Goal: Transaction & Acquisition: Purchase product/service

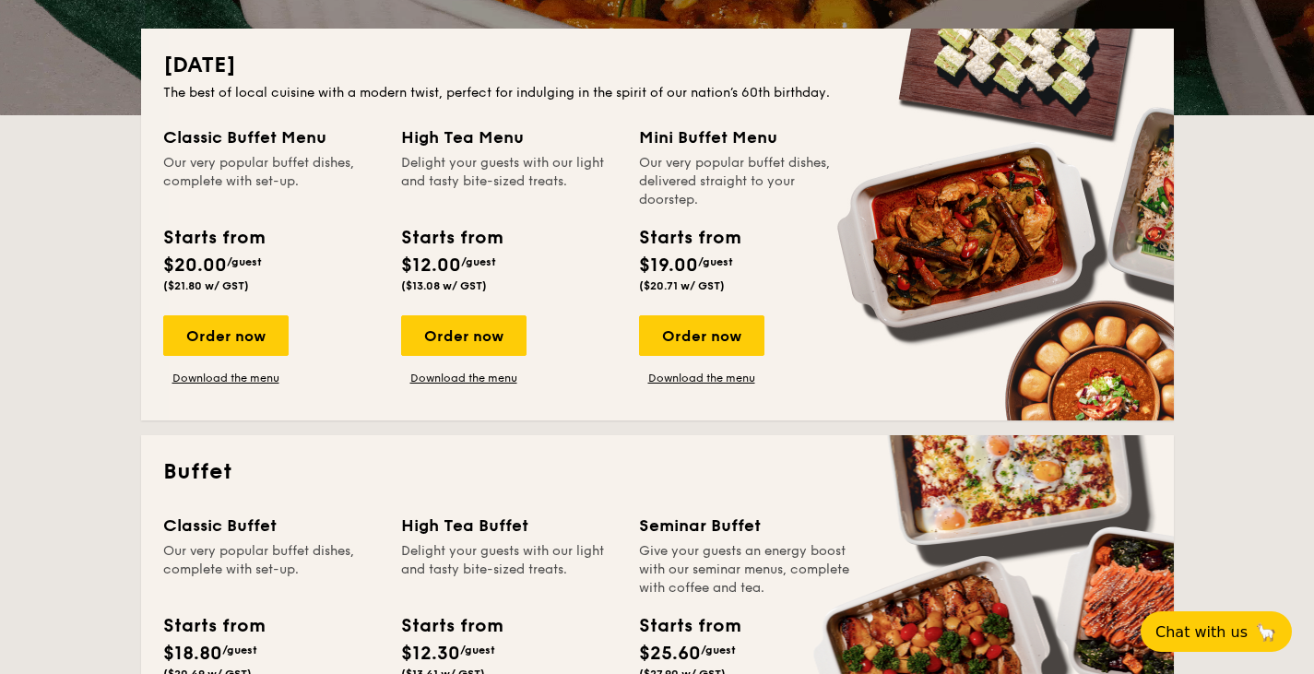
scroll to position [424, 0]
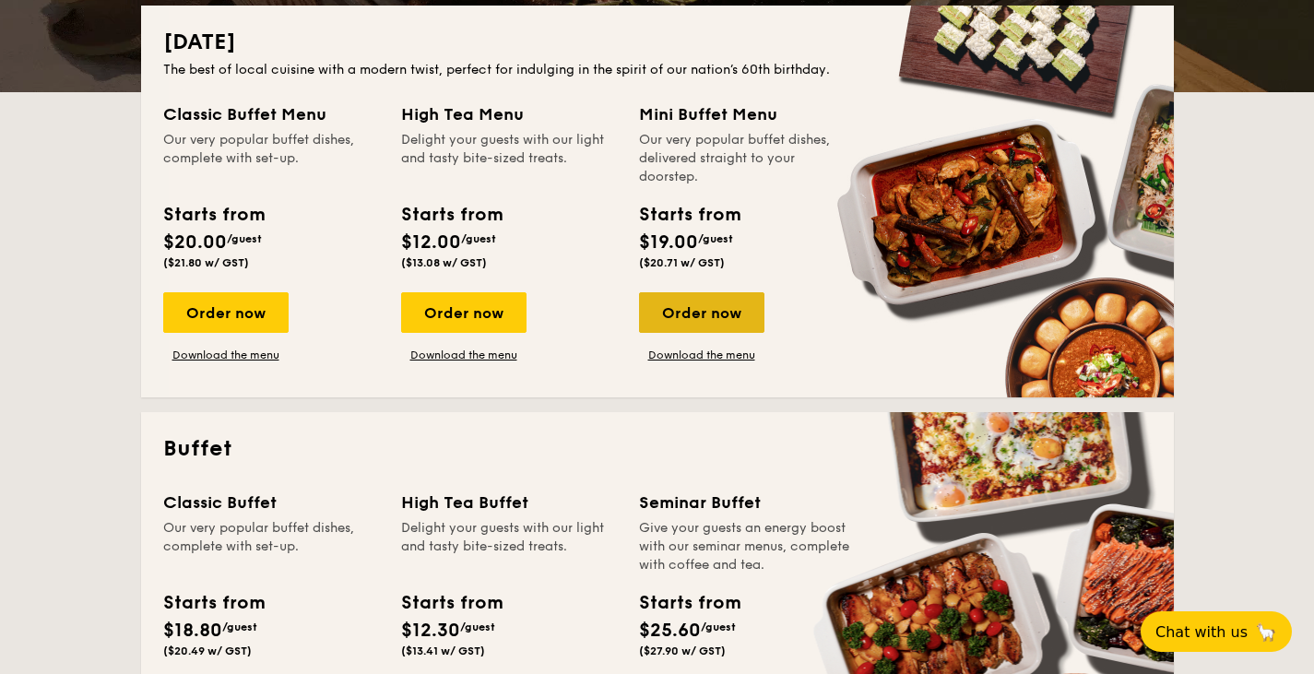
click at [688, 314] on div "Order now" at bounding box center [701, 312] width 125 height 41
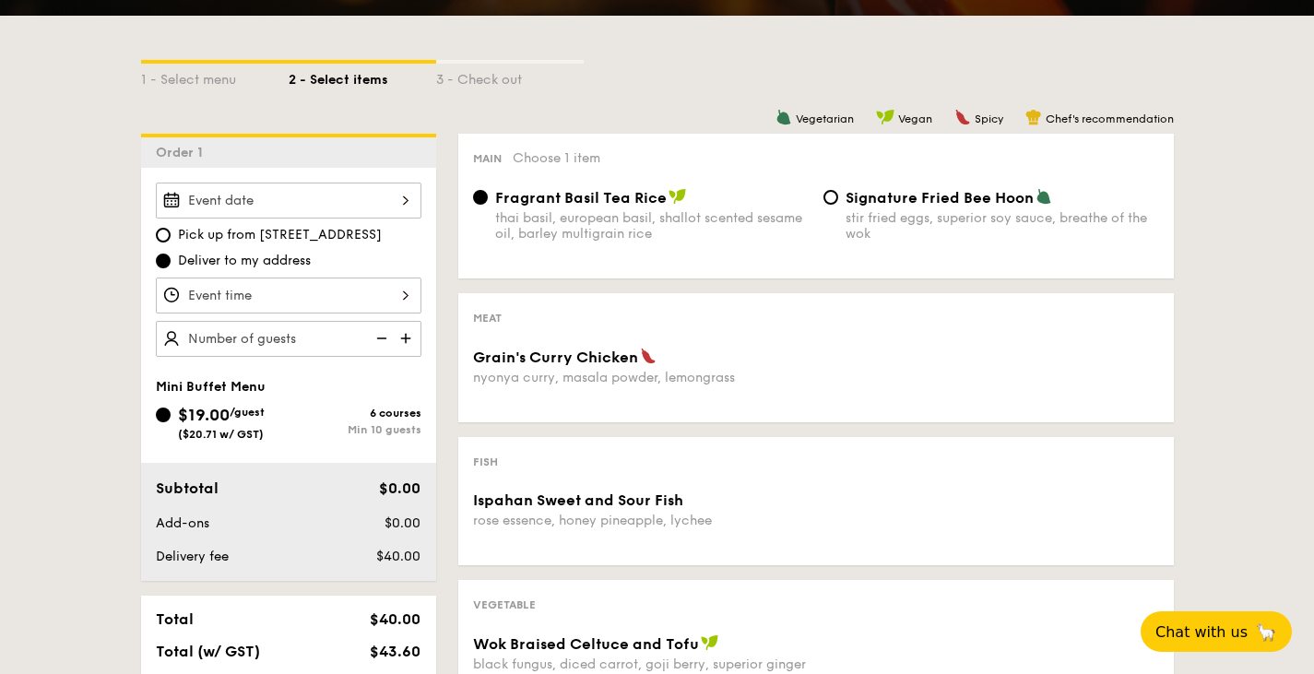
scroll to position [403, 0]
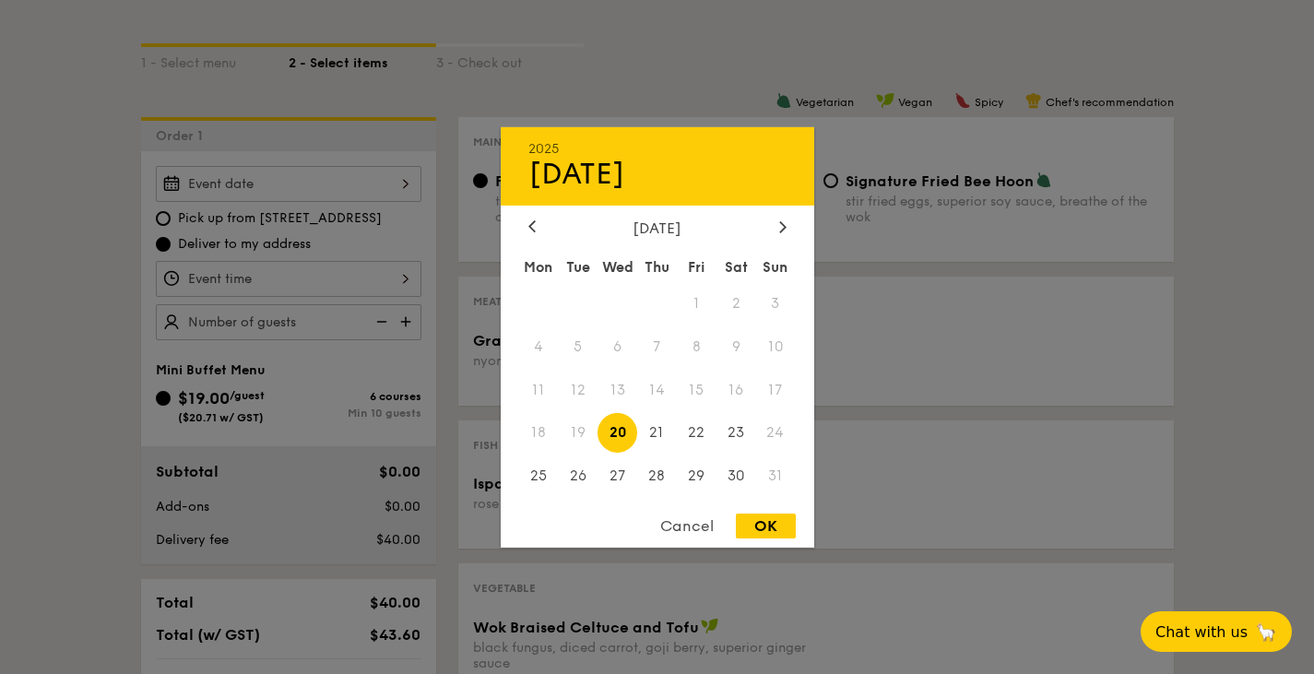
click at [365, 177] on div "2025 Aug [DATE] Tue Wed Thu Fri Sat Sun 1 2 3 4 5 6 7 8 9 10 11 12 13 14 15 16 …" at bounding box center [289, 184] width 266 height 36
click at [742, 482] on span "30" at bounding box center [736, 476] width 40 height 40
click at [752, 510] on div "2025 Aug [DATE] Tue Wed Thu Fri Sat Sun 1 2 3 4 5 6 7 8 9 10 11 12 13 14 15 16 …" at bounding box center [658, 336] width 314 height 420
click at [756, 523] on div "OK" at bounding box center [766, 526] width 60 height 25
type input "[DATE]"
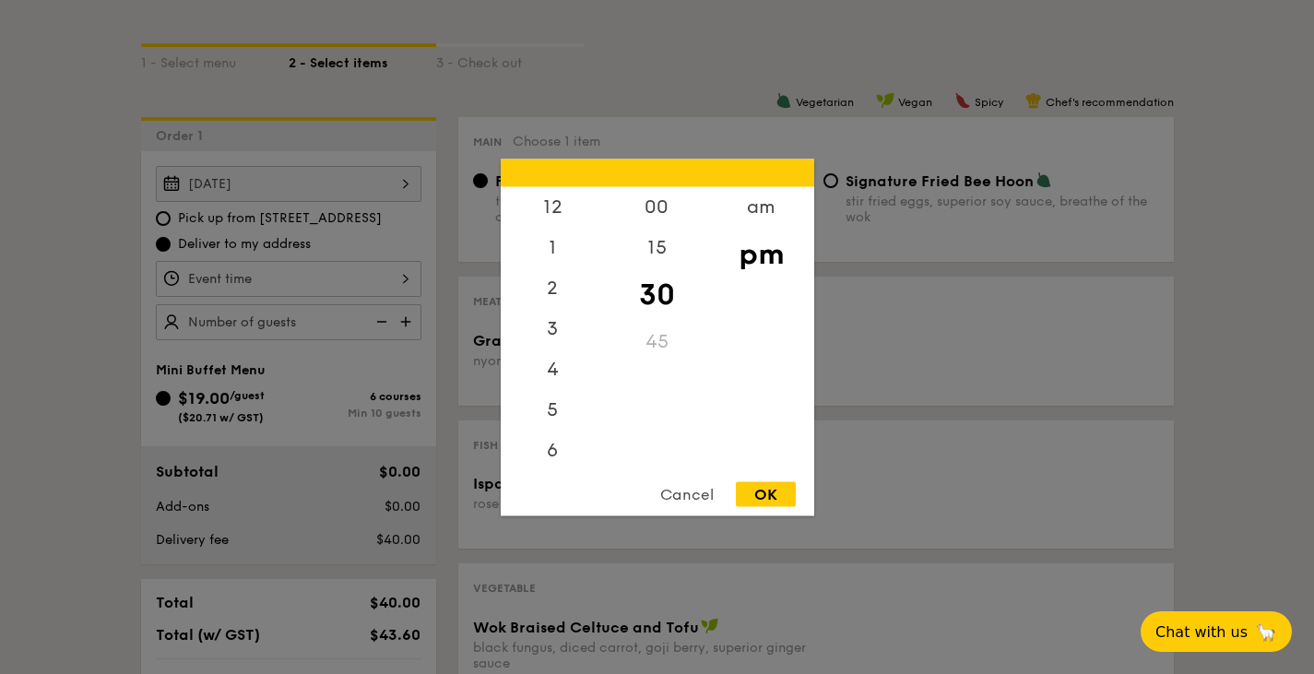
click at [309, 272] on div "12 1 2 3 4 5 6 7 8 9 10 11 00 15 30 45 am pm Cancel OK" at bounding box center [289, 279] width 266 height 36
drag, startPoint x: 537, startPoint y: 259, endPoint x: 524, endPoint y: 394, distance: 135.2
click at [524, 394] on div "12 1 2 3 4 5 6 7 8 9 10 11" at bounding box center [553, 326] width 104 height 281
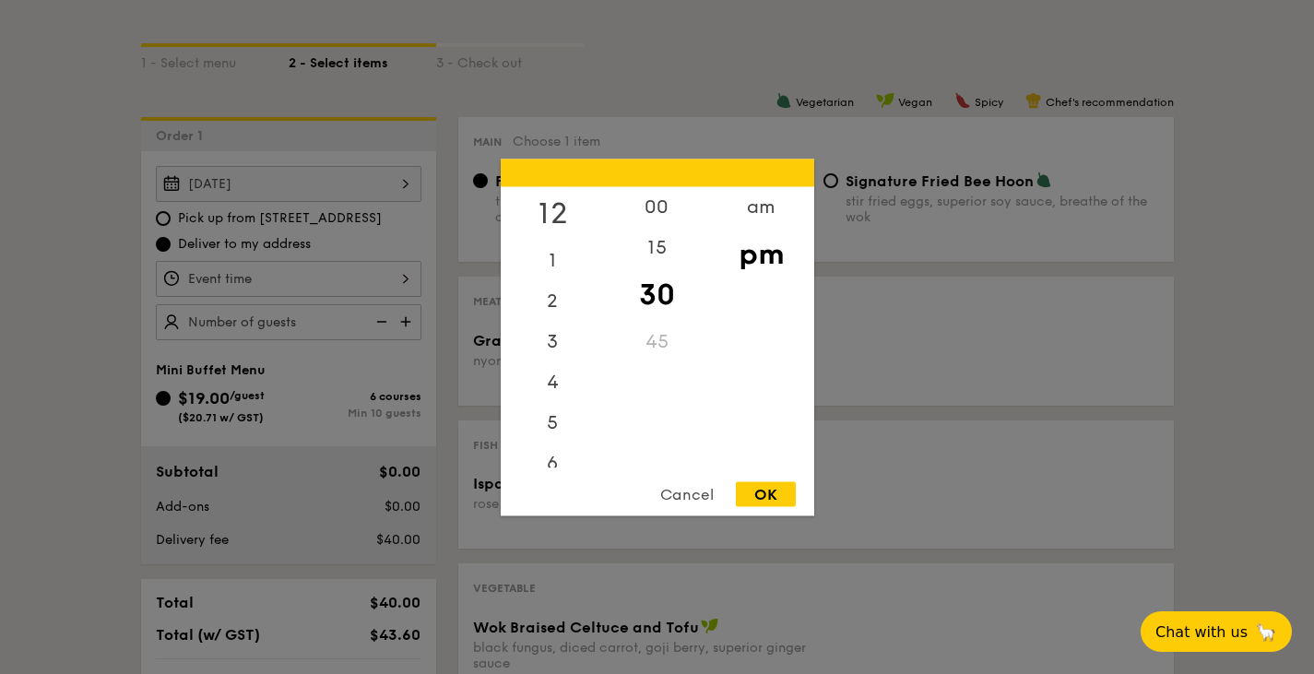
click at [554, 209] on div "12" at bounding box center [553, 212] width 104 height 53
click at [644, 209] on div "00" at bounding box center [657, 212] width 104 height 53
click at [739, 478] on div "12 1 2 3 4 5 6 7 8 9 10 11 00 15 30 45 am pm Cancel OK" at bounding box center [658, 337] width 314 height 357
click at [748, 491] on div "OK" at bounding box center [766, 493] width 60 height 25
type input "12:00PM"
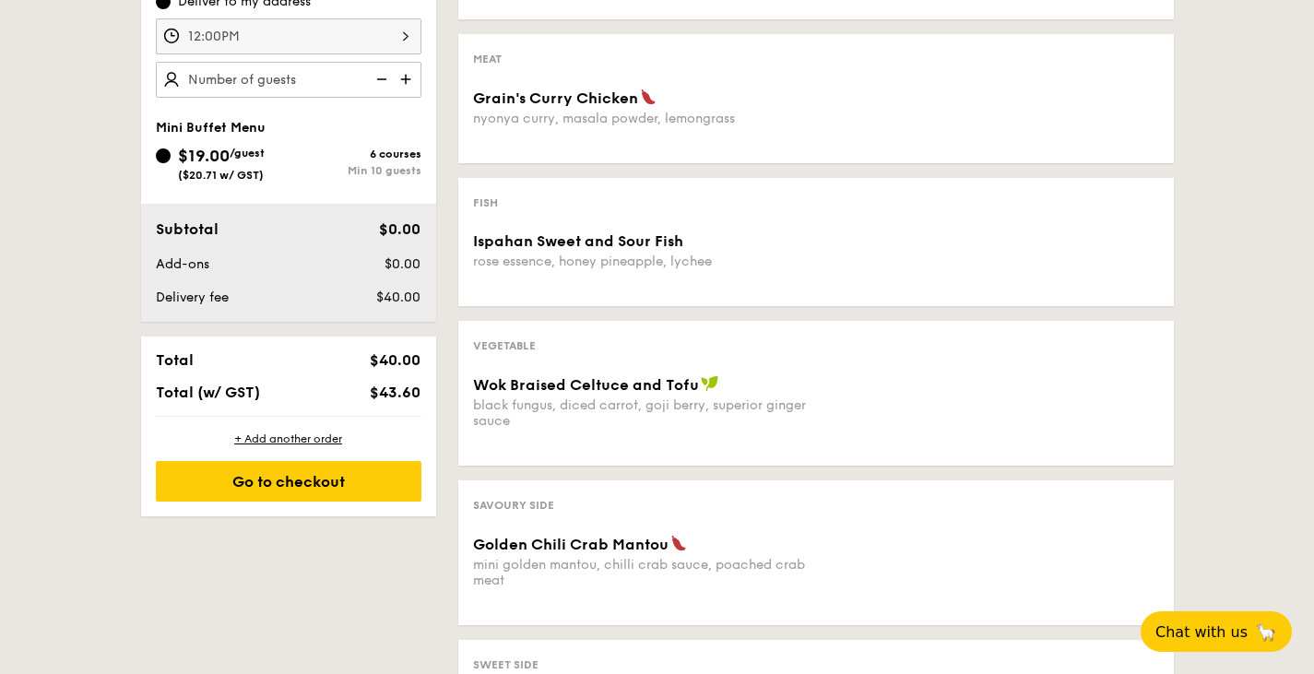
scroll to position [680, 0]
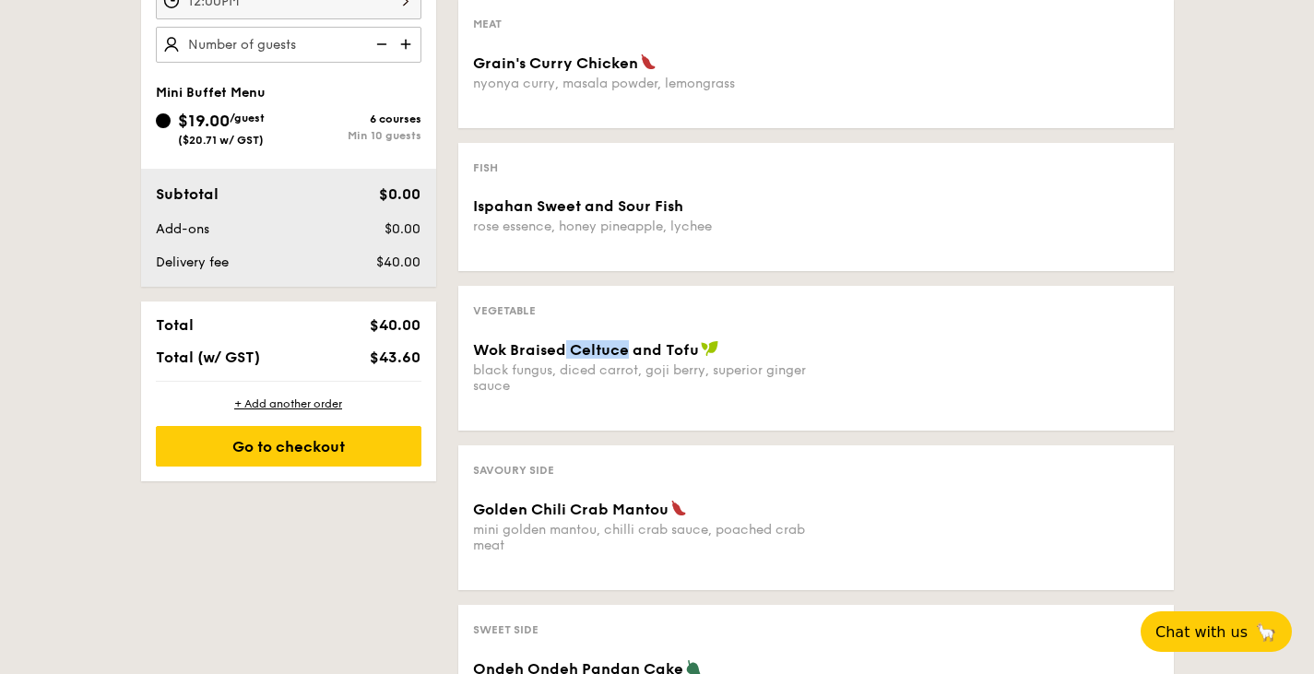
drag, startPoint x: 563, startPoint y: 352, endPoint x: 626, endPoint y: 352, distance: 62.7
click at [626, 352] on span "Wok Braised Celtuce and Tofu" at bounding box center [586, 350] width 226 height 18
copy span "Celtuce"
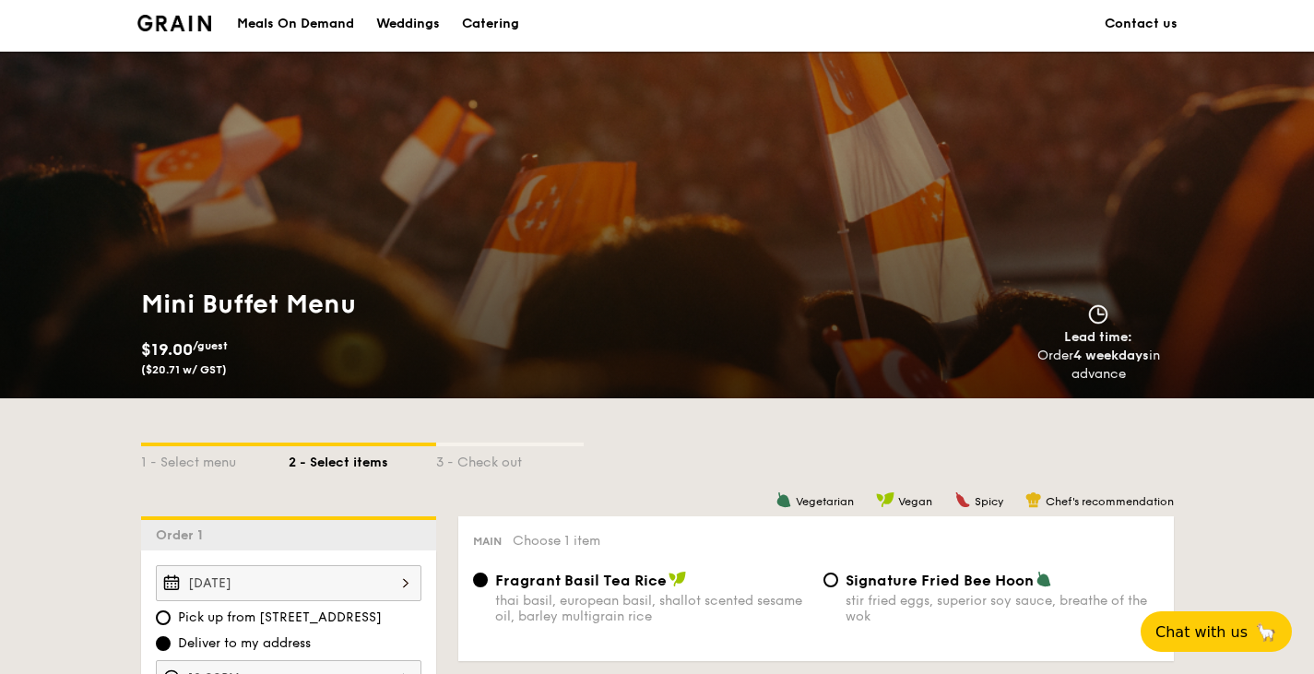
scroll to position [0, 0]
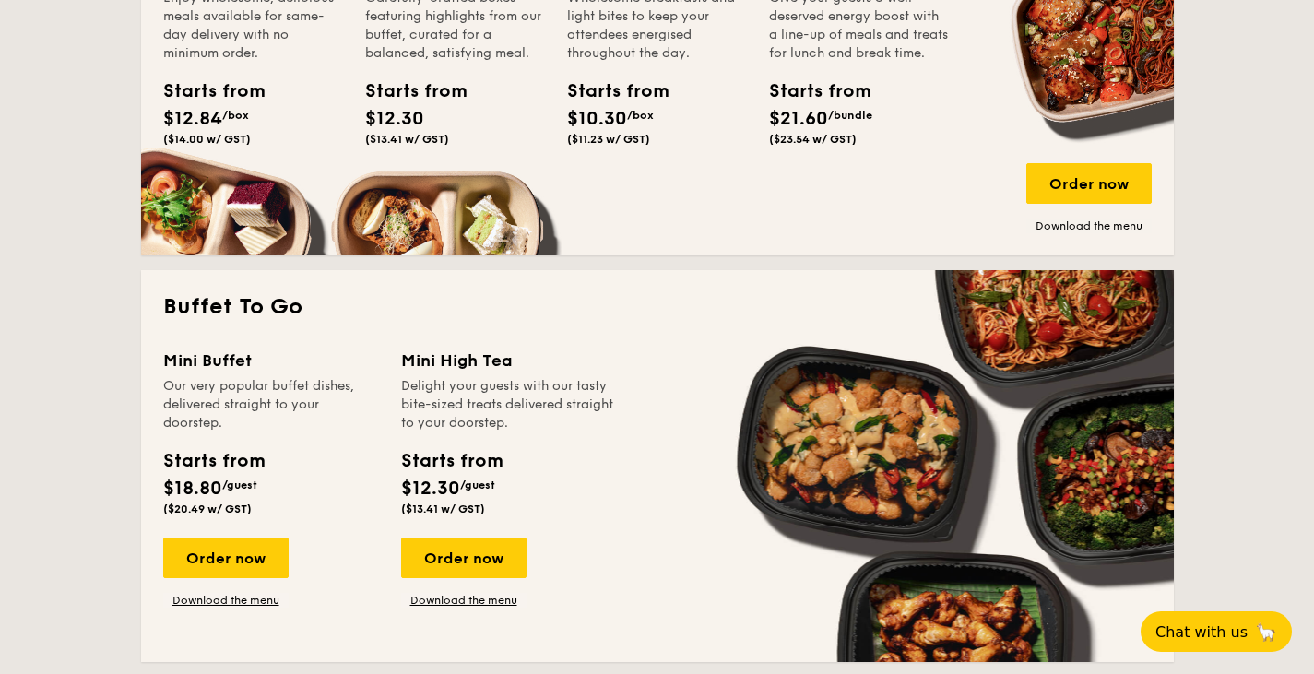
scroll to position [1491, 0]
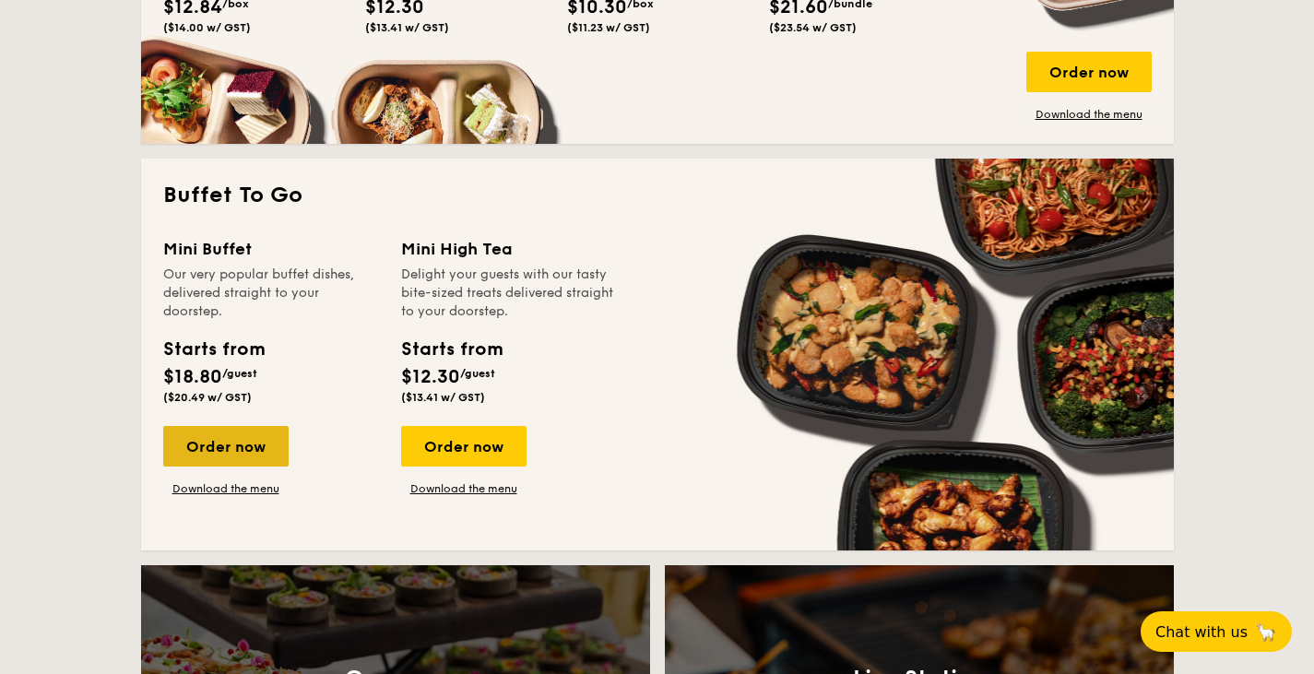
click at [227, 443] on div "Order now" at bounding box center [225, 446] width 125 height 41
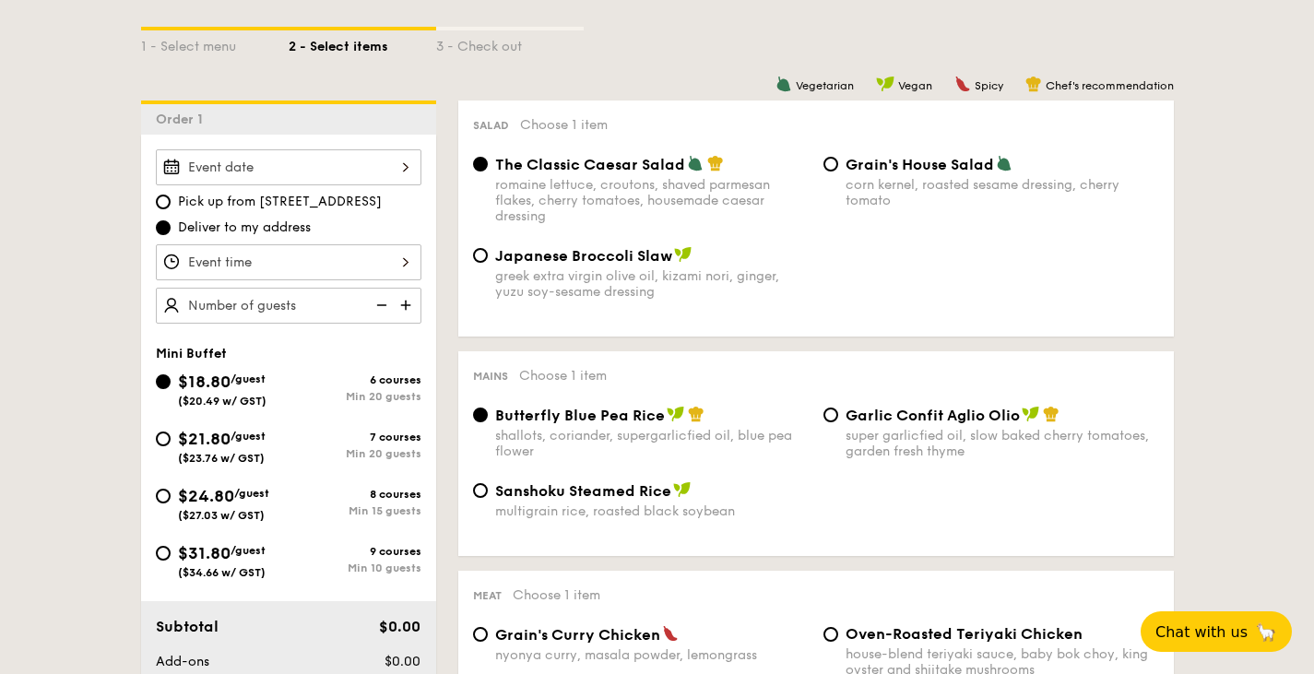
scroll to position [420, 0]
click at [160, 553] on input "$31.80 /guest ($34.66 w/ GST) 9 courses Min 10 guests" at bounding box center [163, 552] width 15 height 15
radio input "true"
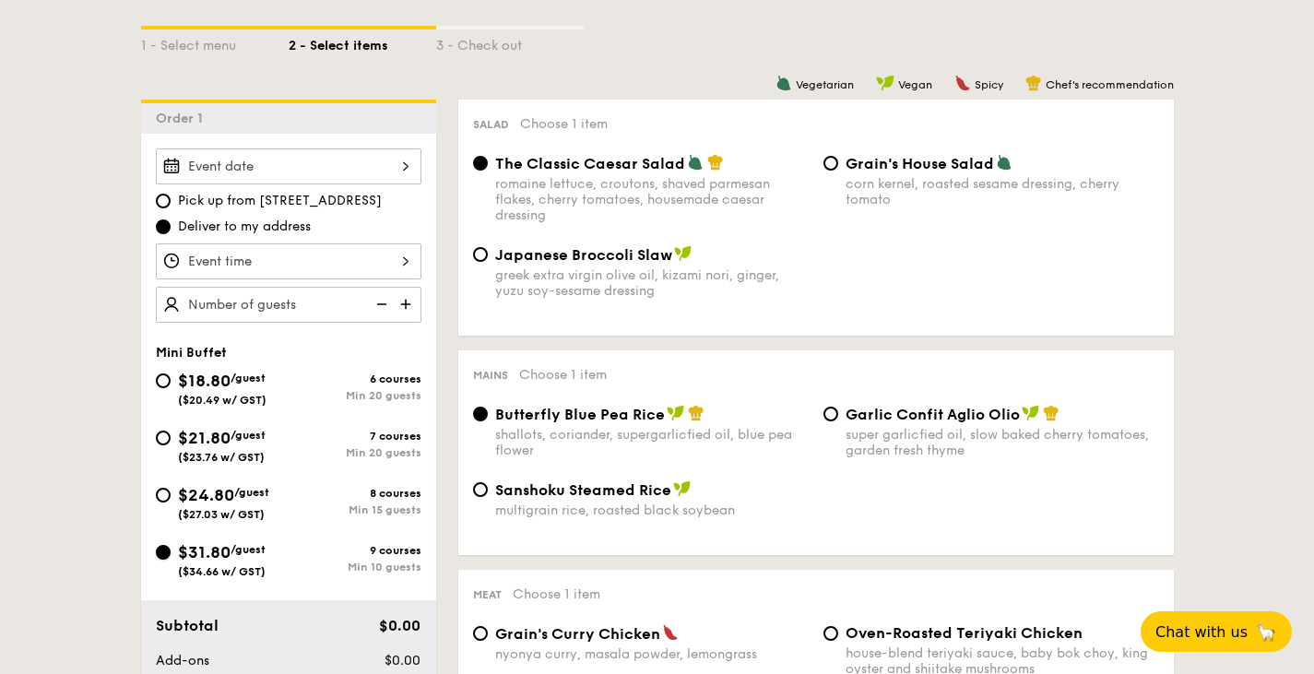
radio input "false"
radio input "true"
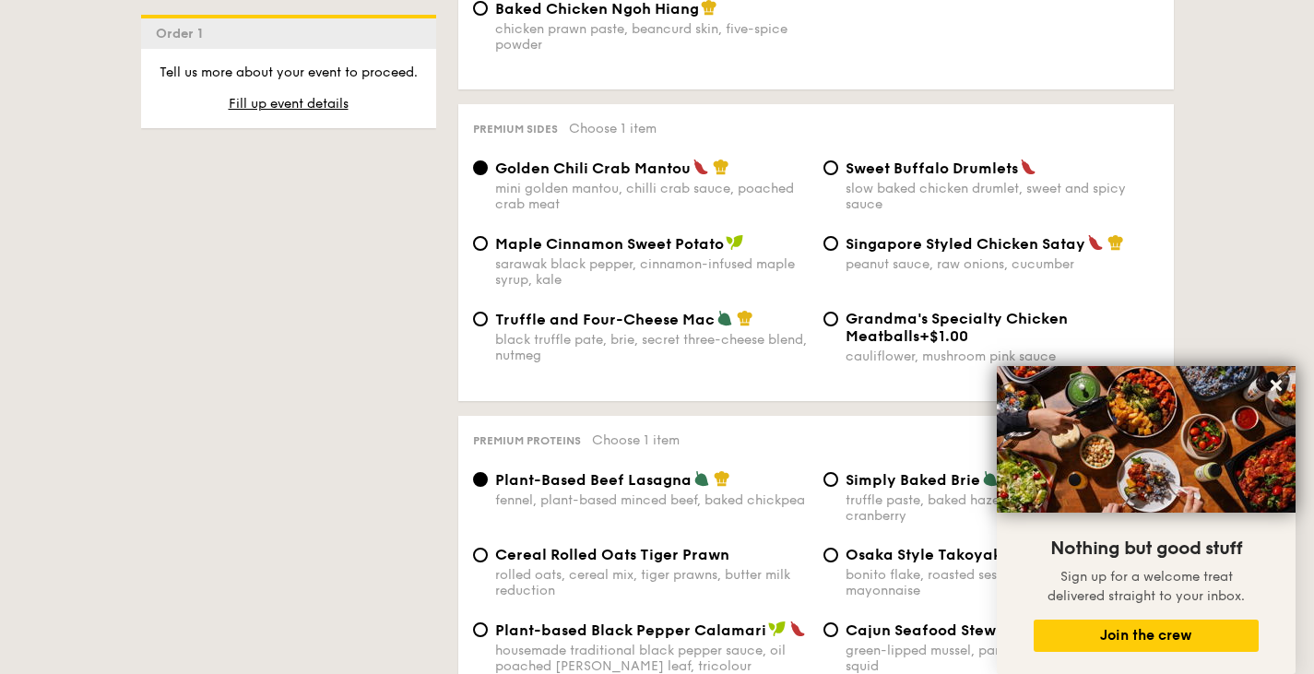
scroll to position [3602, 0]
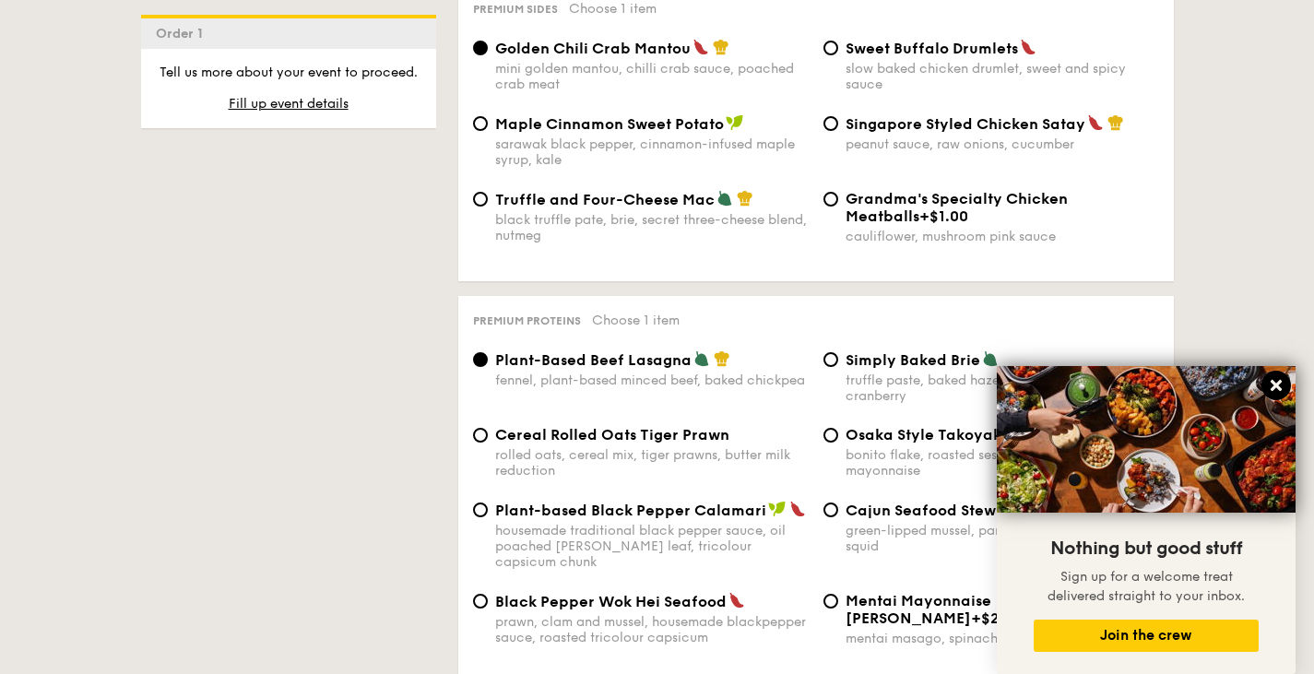
click at [1268, 373] on button at bounding box center [1276, 386] width 30 height 30
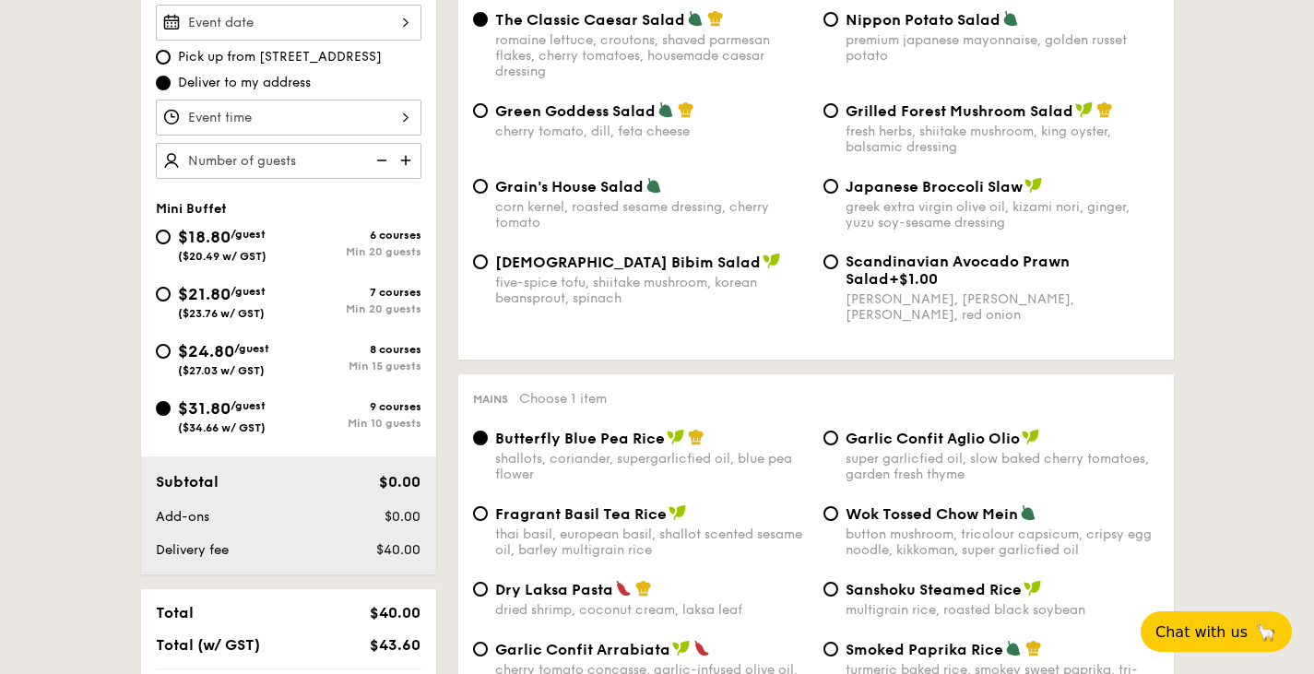
scroll to position [563, 0]
click at [158, 348] on input "$24.80 /guest ($27.03 w/ GST) 8 courses Min 15 guests" at bounding box center [163, 352] width 15 height 15
radio input "true"
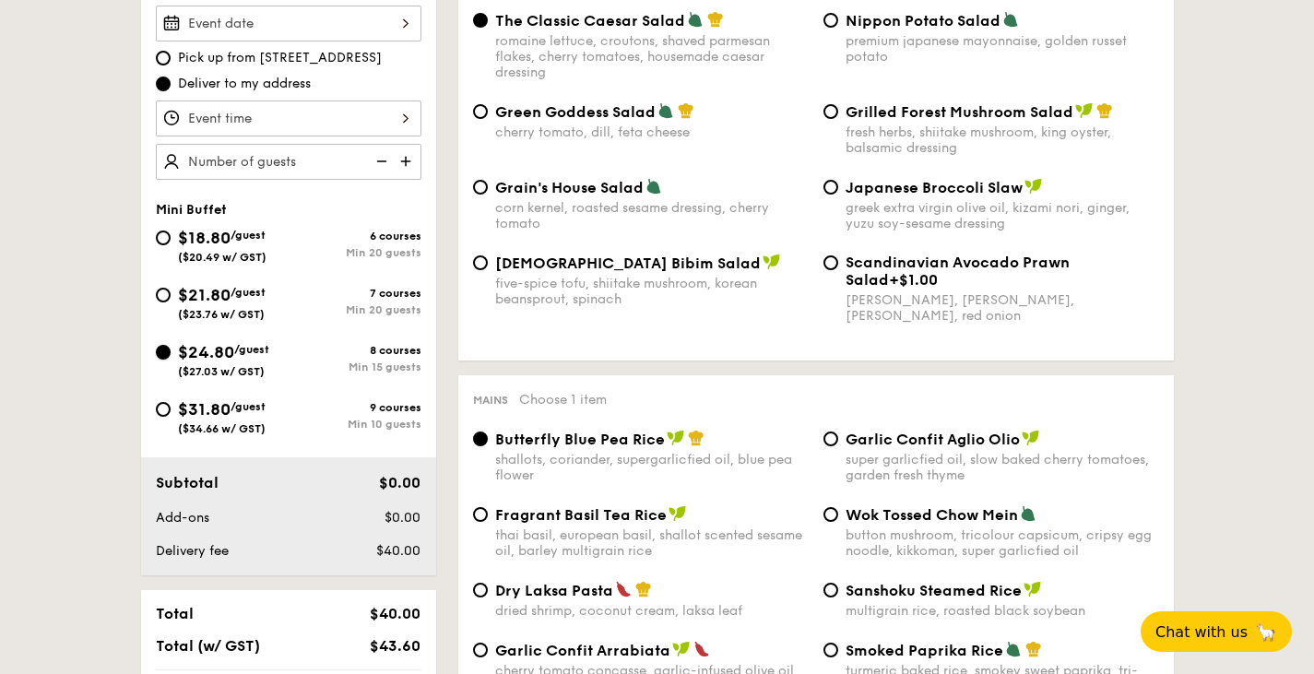
radio input "true"
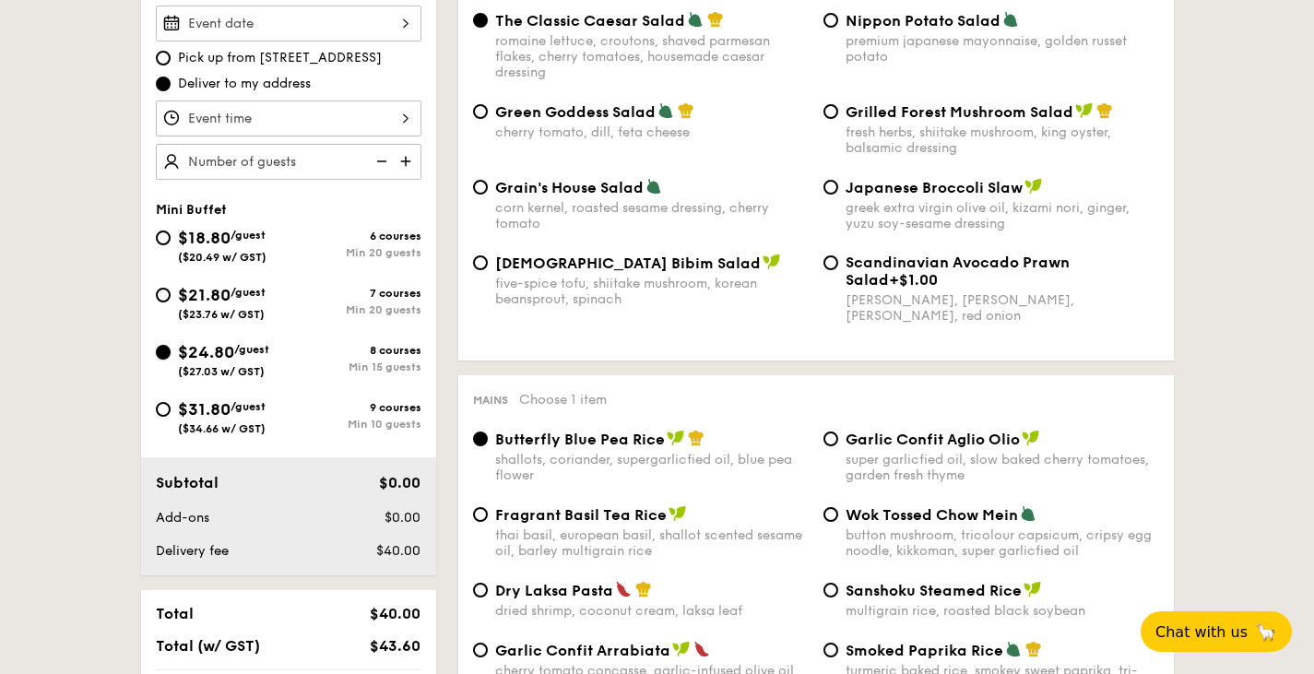
radio input "true"
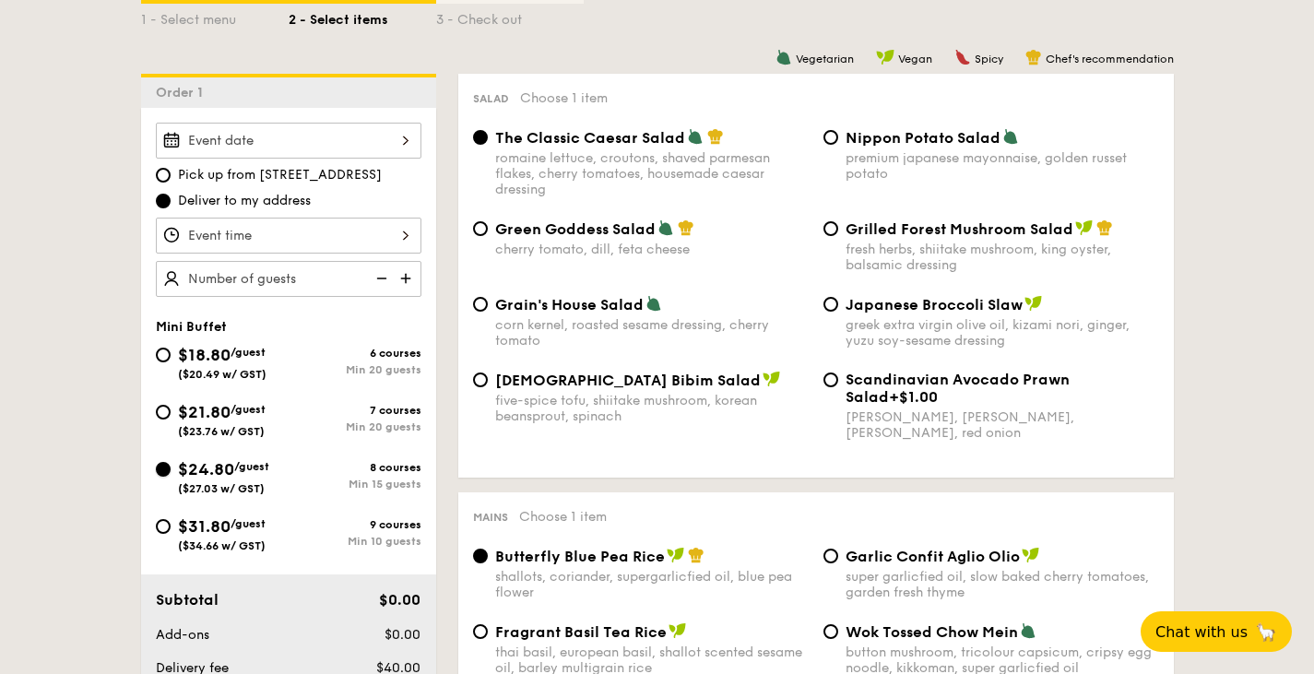
scroll to position [445, 0]
click at [404, 268] on img at bounding box center [408, 279] width 28 height 35
type input "15 guests"
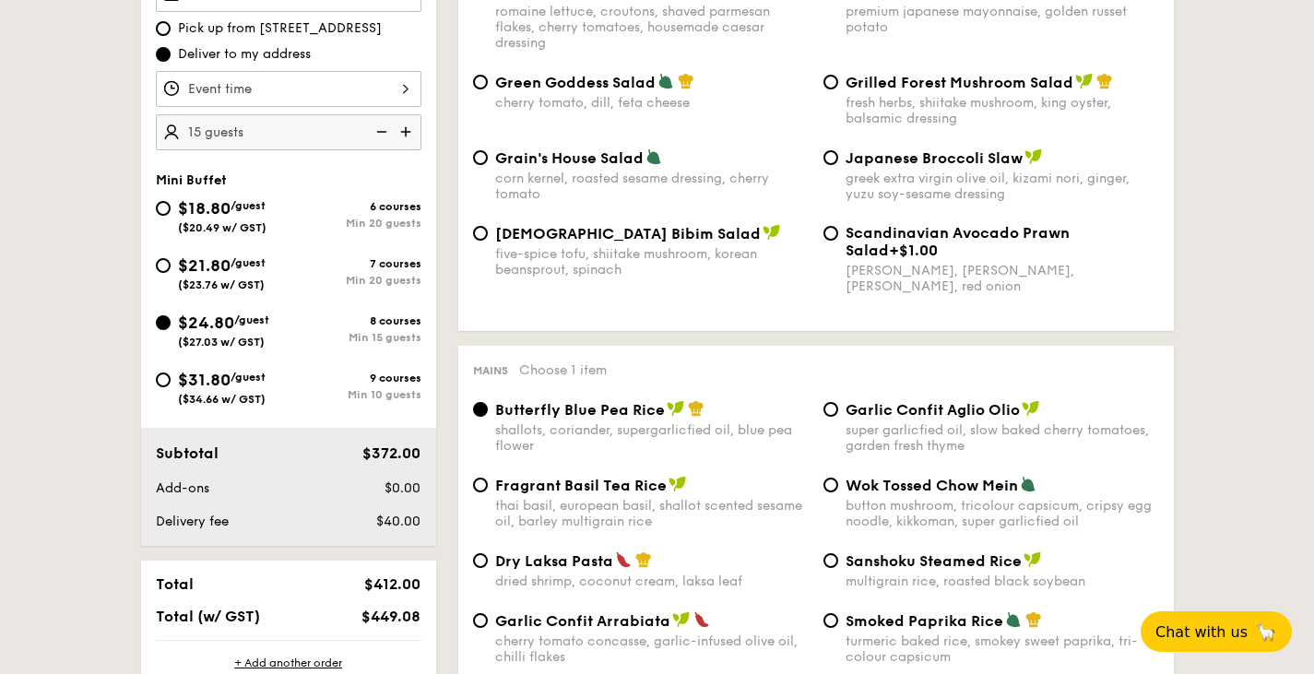
scroll to position [595, 0]
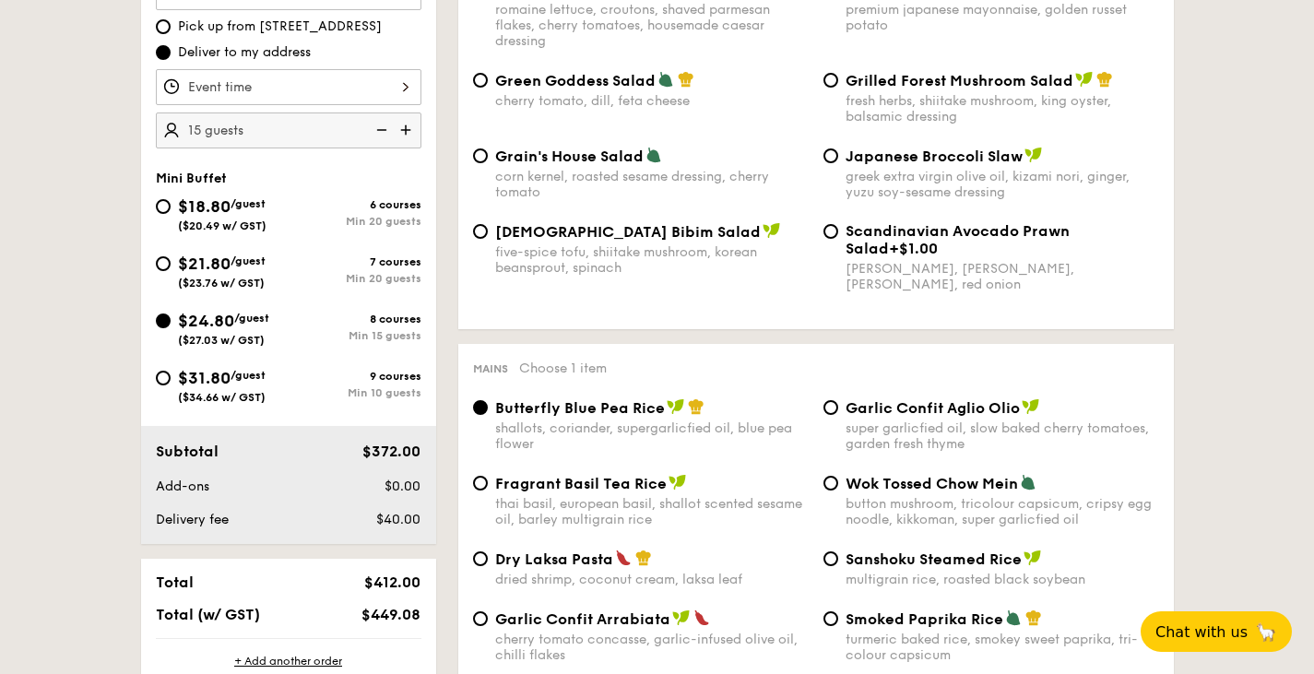
click at [162, 387] on div "$31.80 /guest ($34.66 w/ GST)" at bounding box center [222, 384] width 133 height 39
click at [162, 385] on input "$31.80 /guest ($34.66 w/ GST) 9 courses Min 10 guests" at bounding box center [163, 378] width 15 height 15
radio input "true"
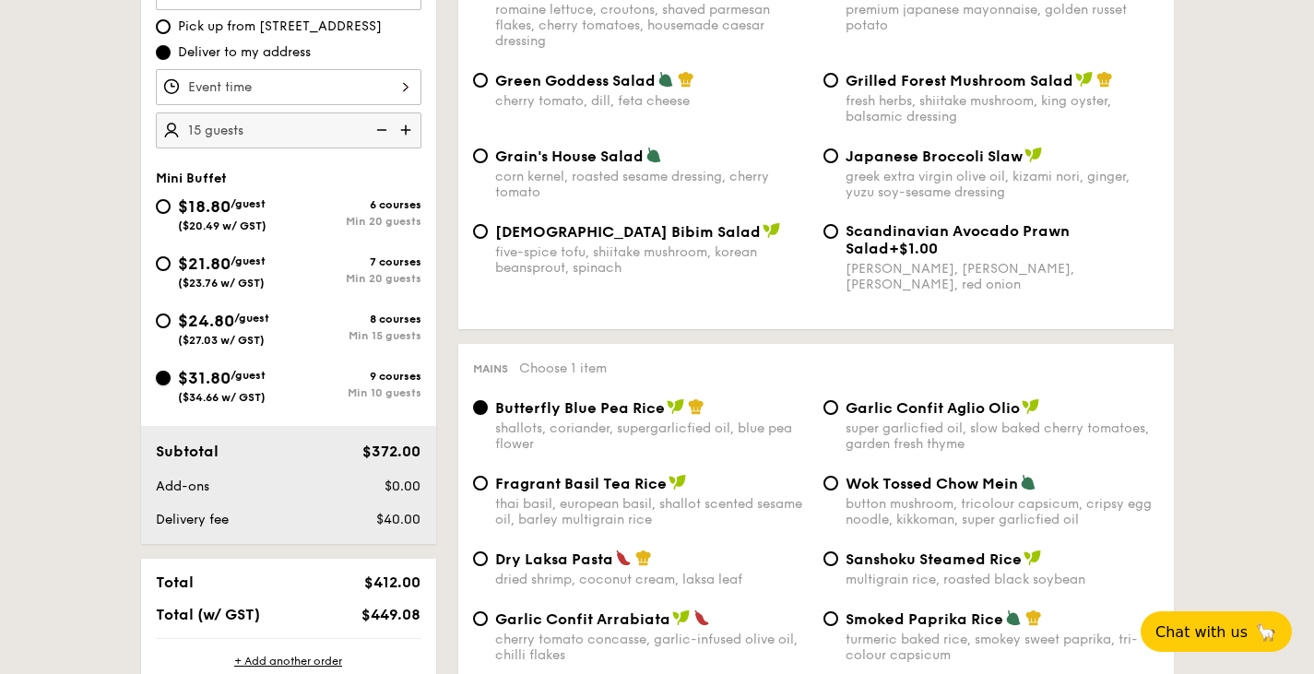
radio input "true"
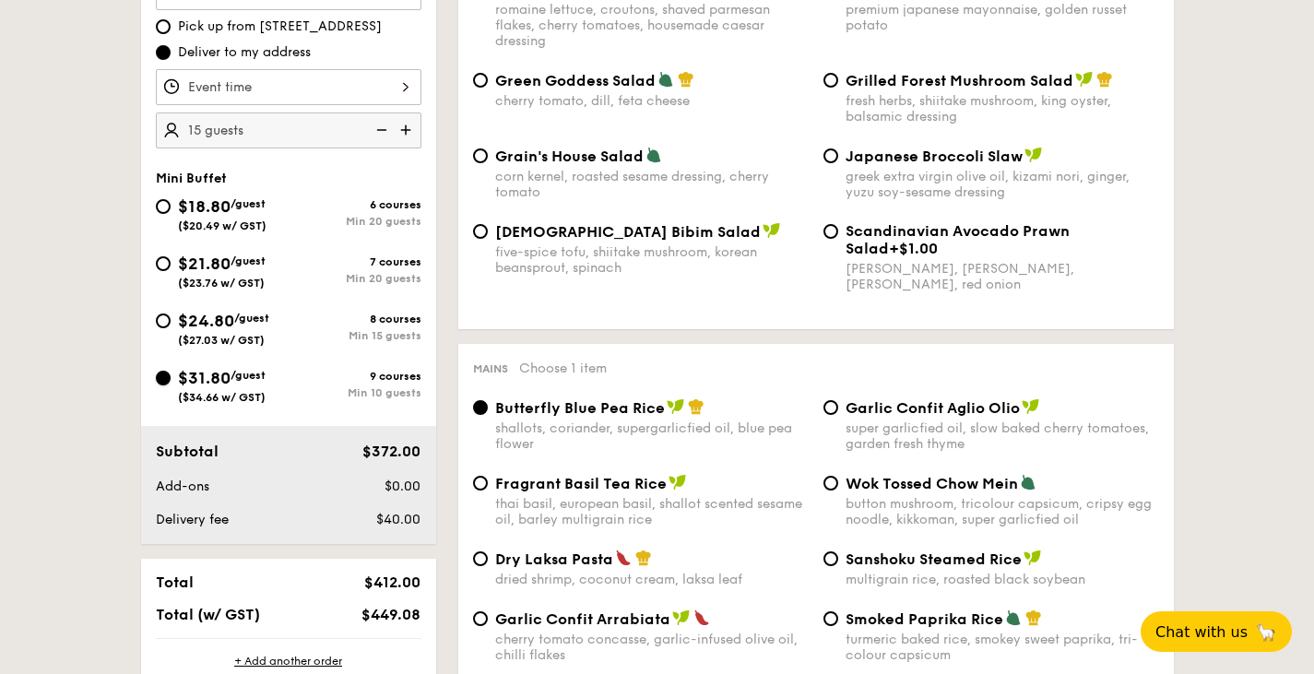
radio input "true"
click at [166, 334] on div "$24.80 /guest ($27.03 w/ GST)" at bounding box center [222, 327] width 133 height 39
click at [166, 328] on input "$24.80 /guest ($27.03 w/ GST) 8 courses Min 15 guests" at bounding box center [163, 321] width 15 height 15
radio input "true"
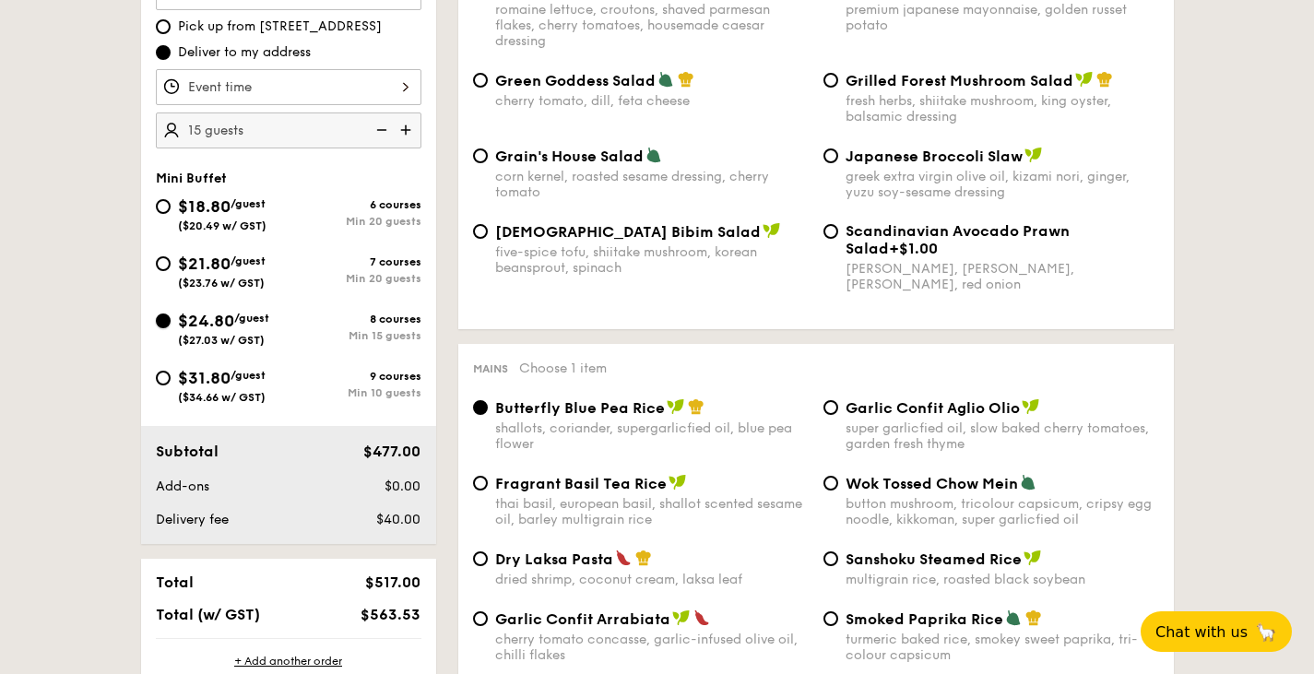
radio input "true"
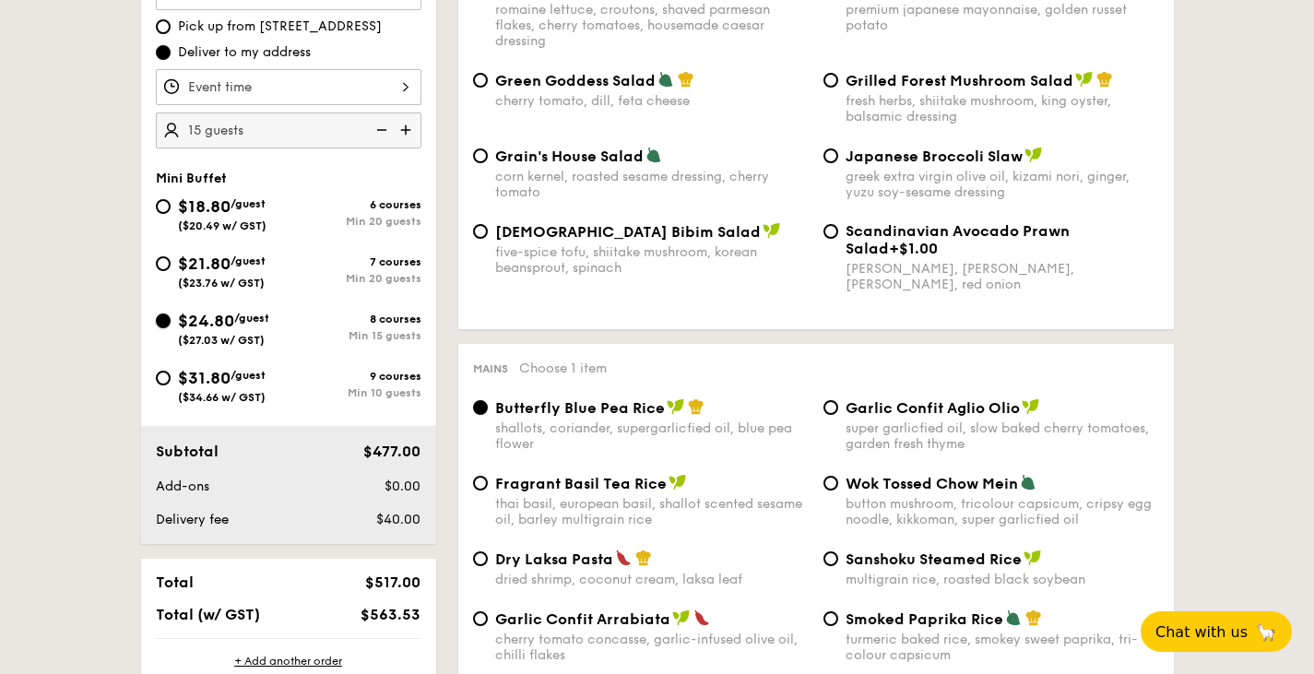
radio input "true"
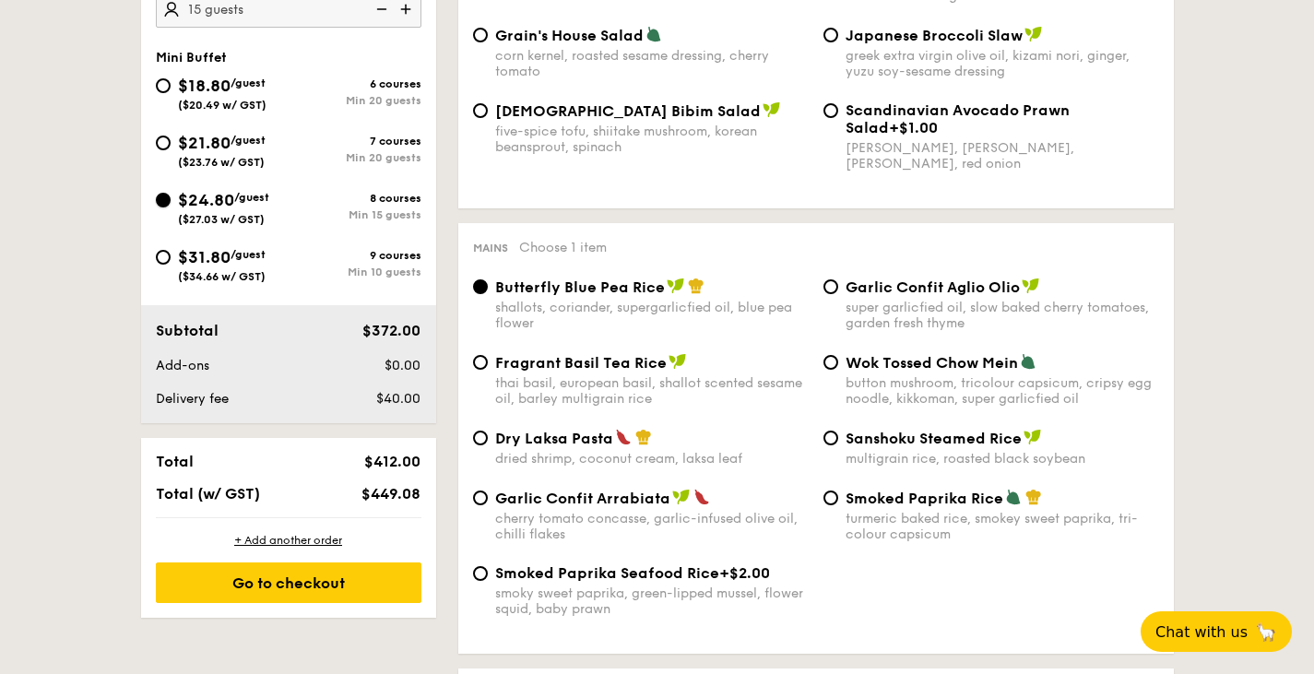
scroll to position [717, 0]
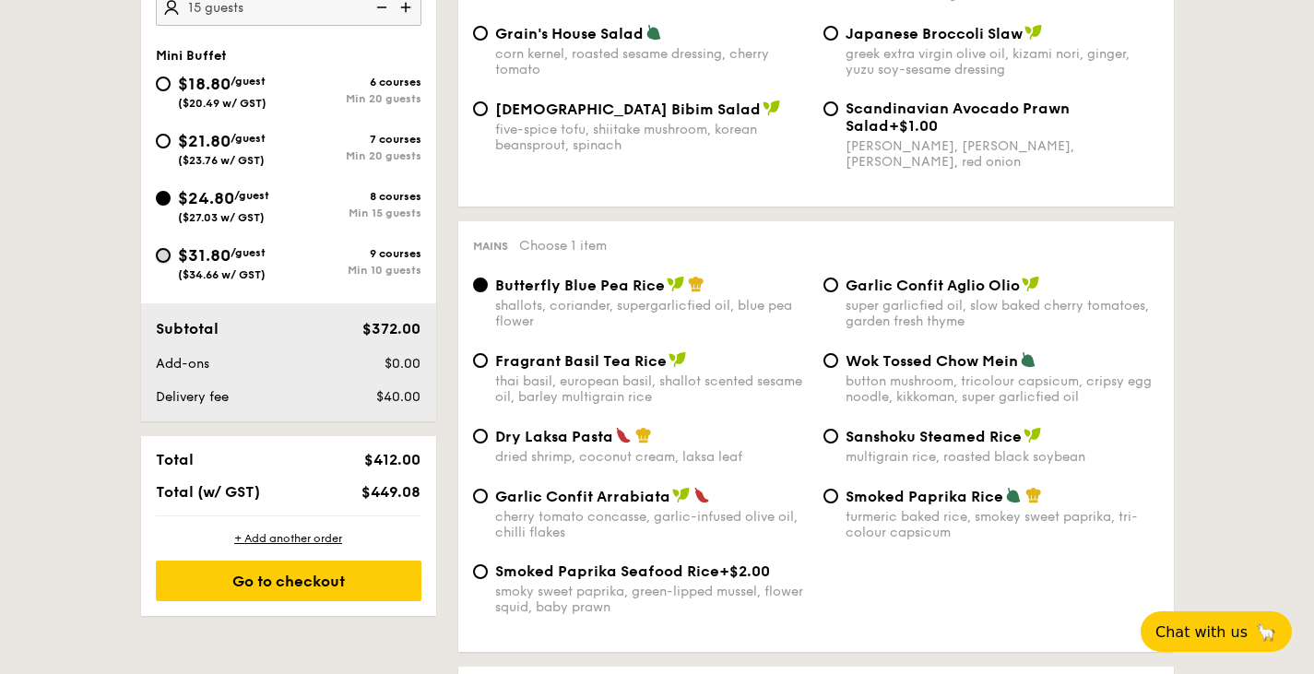
click at [169, 254] on input "$31.80 /guest ($34.66 w/ GST) 9 courses Min 10 guests" at bounding box center [163, 255] width 15 height 15
radio input "true"
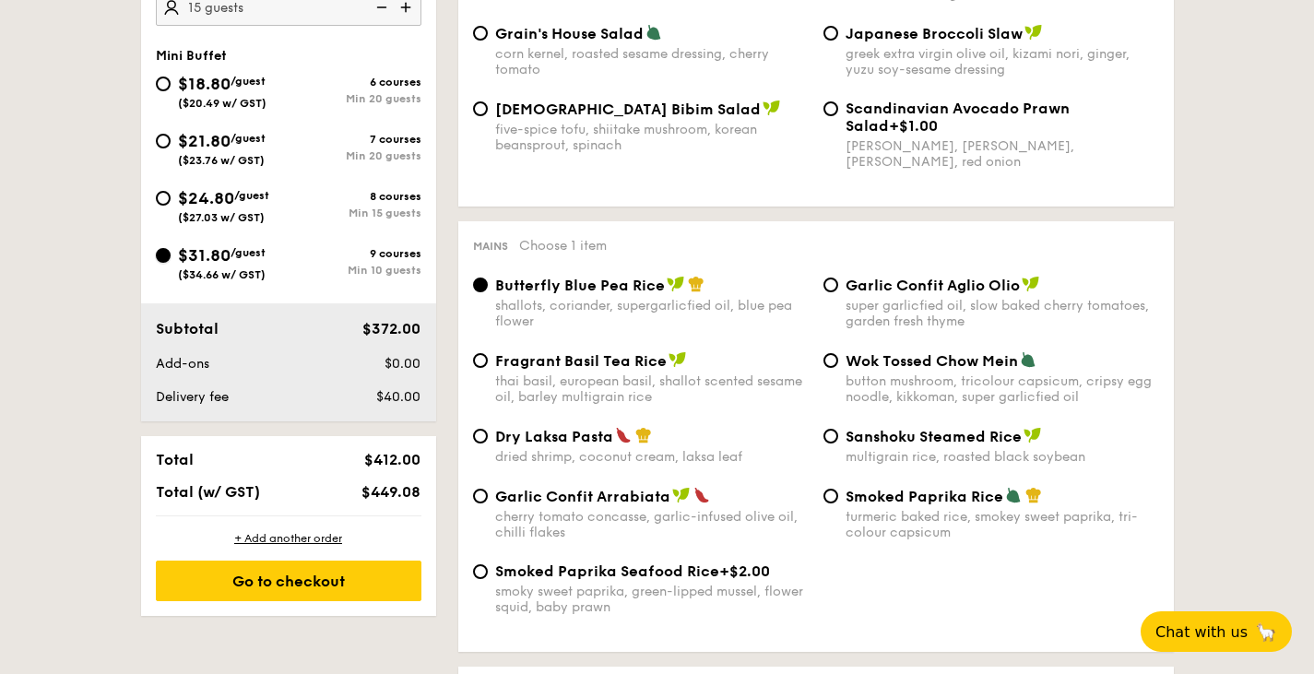
radio input "true"
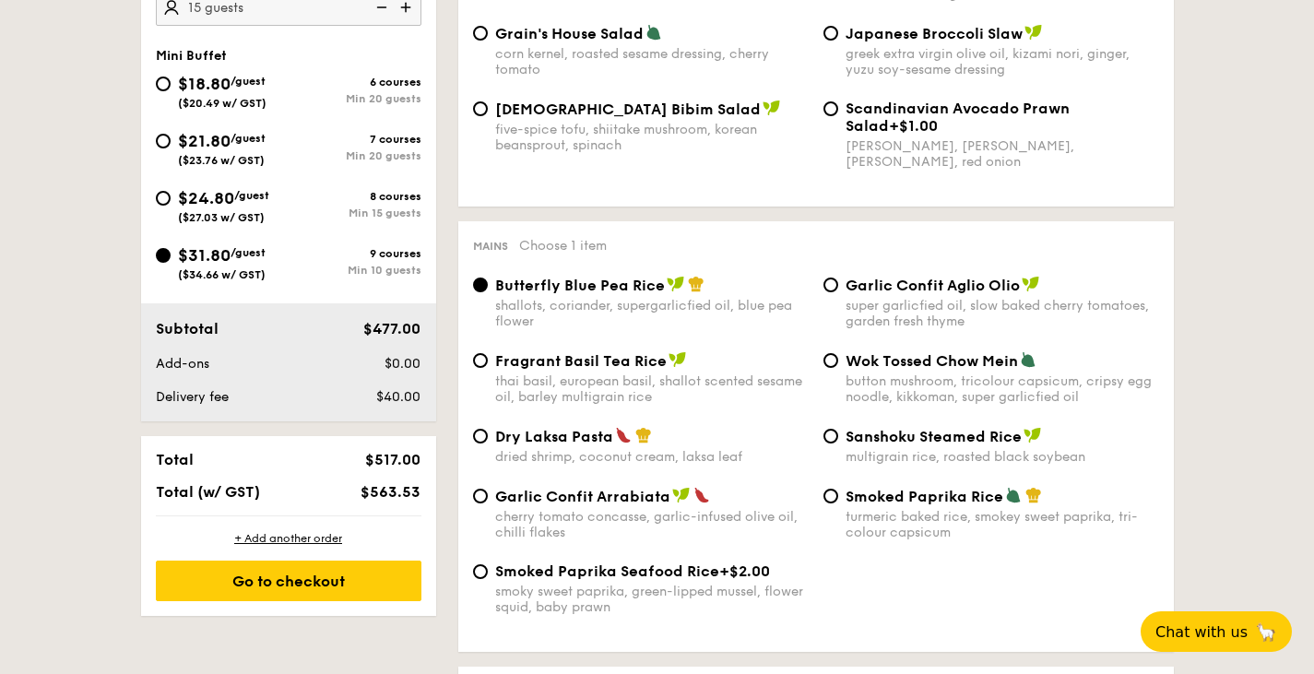
click at [166, 92] on div "$18.80 /guest ($20.49 w/ GST)" at bounding box center [222, 90] width 133 height 39
click at [166, 91] on input "$18.80 /guest ($20.49 w/ GST) 6 courses Min 20 guests" at bounding box center [163, 84] width 15 height 15
radio input "true"
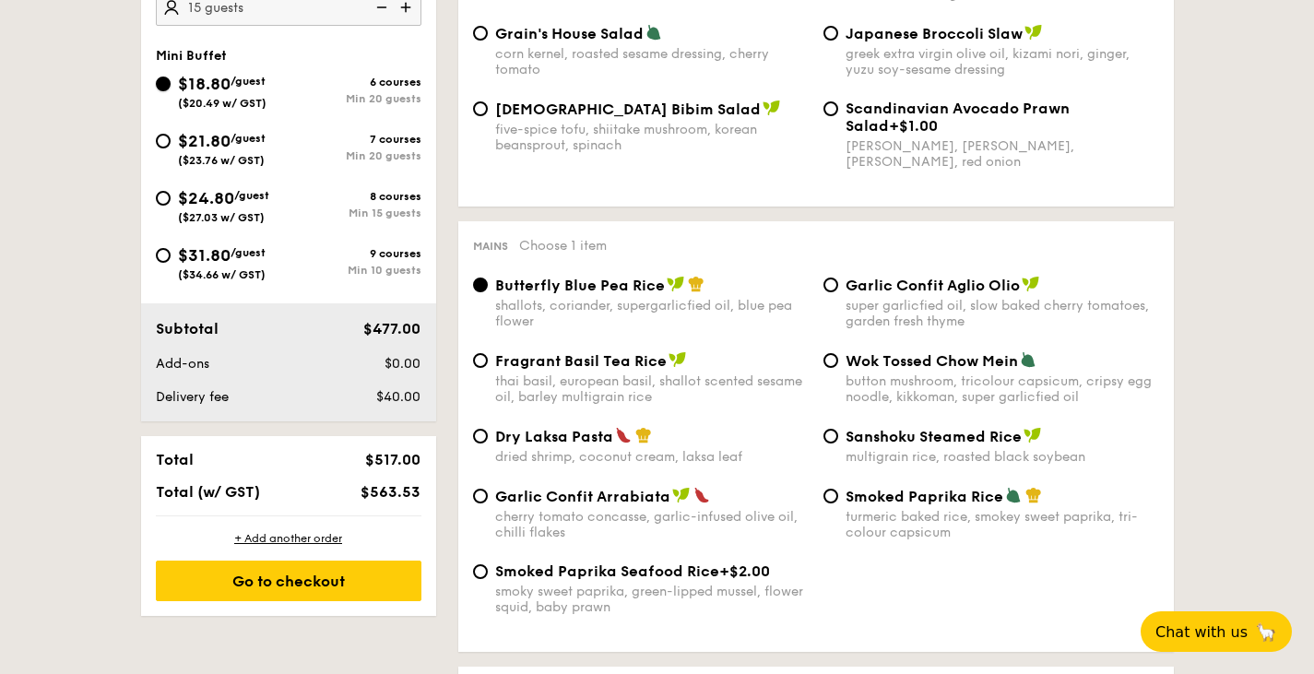
radio input "true"
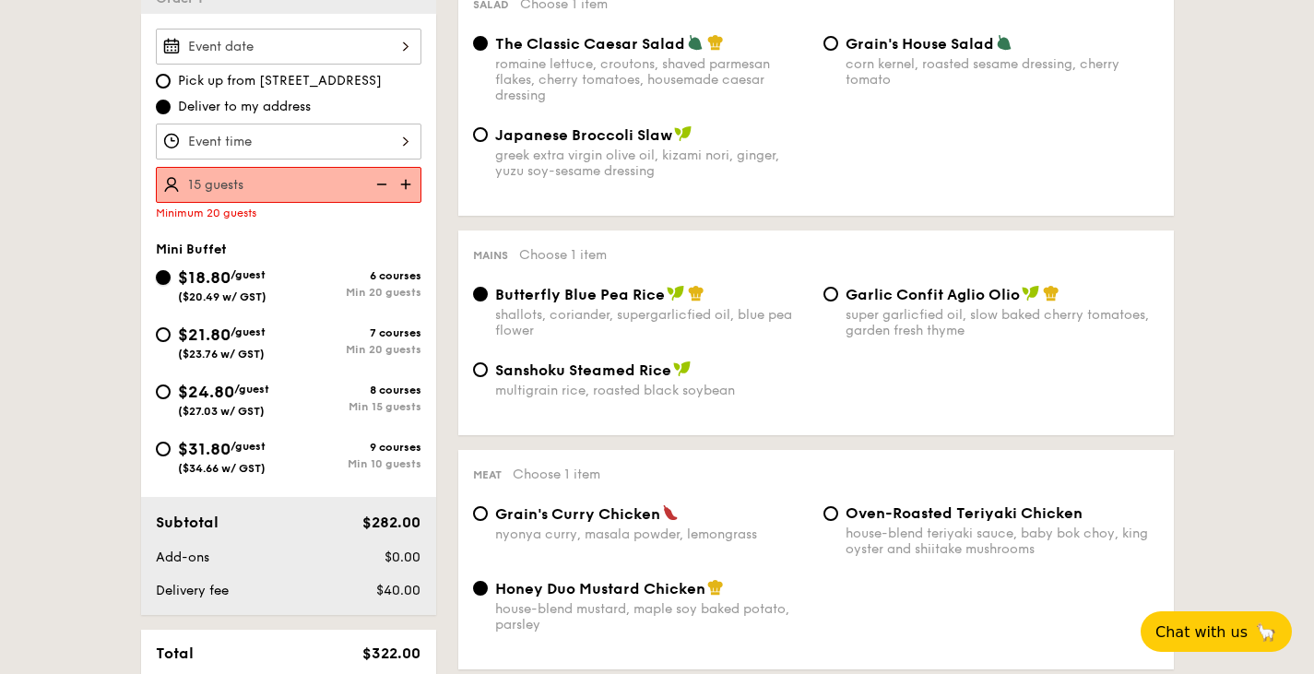
scroll to position [539, 0]
click at [166, 407] on div "$24.80 /guest ($27.03 w/ GST)" at bounding box center [222, 399] width 133 height 39
click at [166, 400] on input "$24.80 /guest ($27.03 w/ GST) 8 courses Min 15 guests" at bounding box center [163, 392] width 15 height 15
radio input "true"
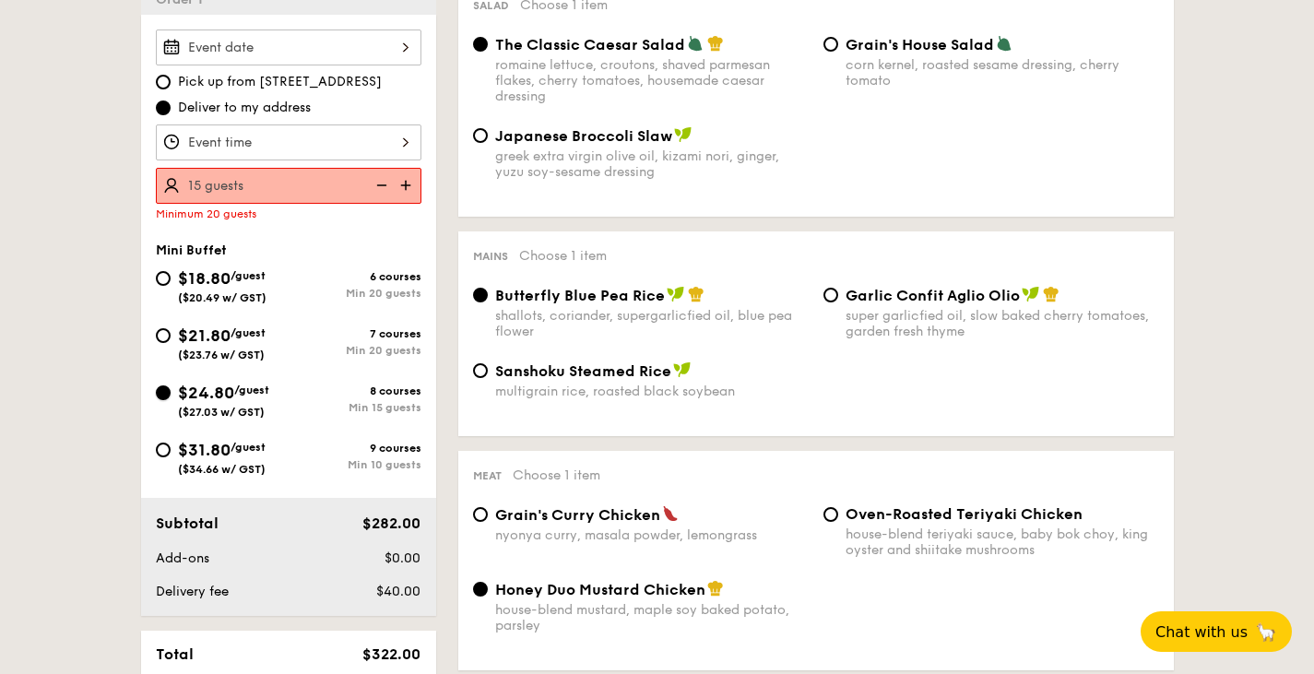
radio input "true"
radio input "false"
radio input "true"
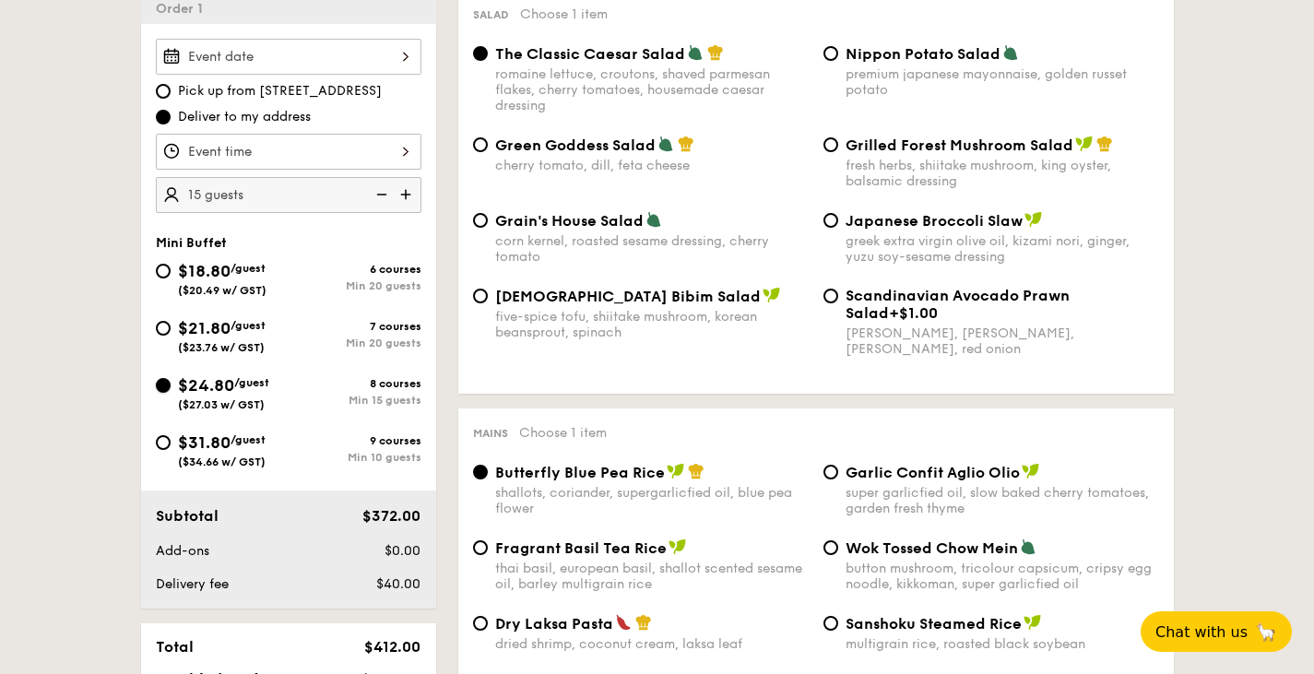
scroll to position [529, 0]
click at [190, 275] on span "$18.80" at bounding box center [204, 272] width 53 height 20
click at [171, 275] on input "$18.80 /guest ($20.49 w/ GST) 6 courses Min 20 guests" at bounding box center [163, 272] width 15 height 15
radio input "true"
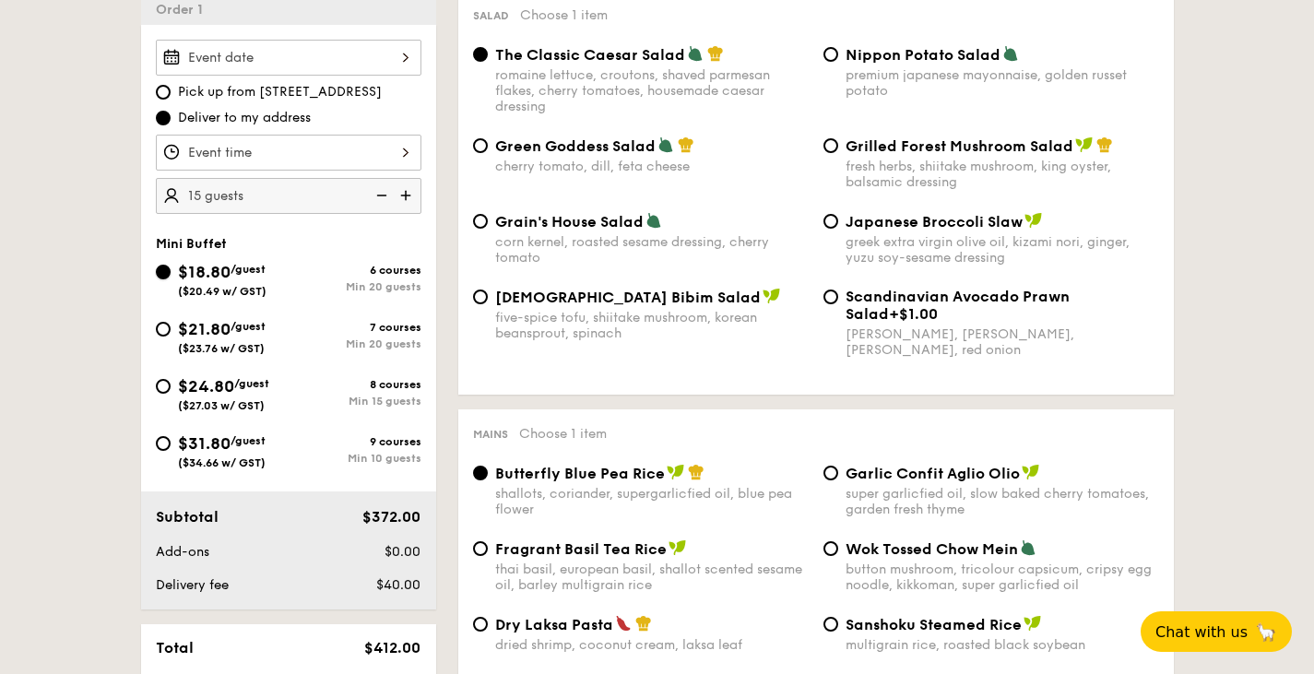
radio input "true"
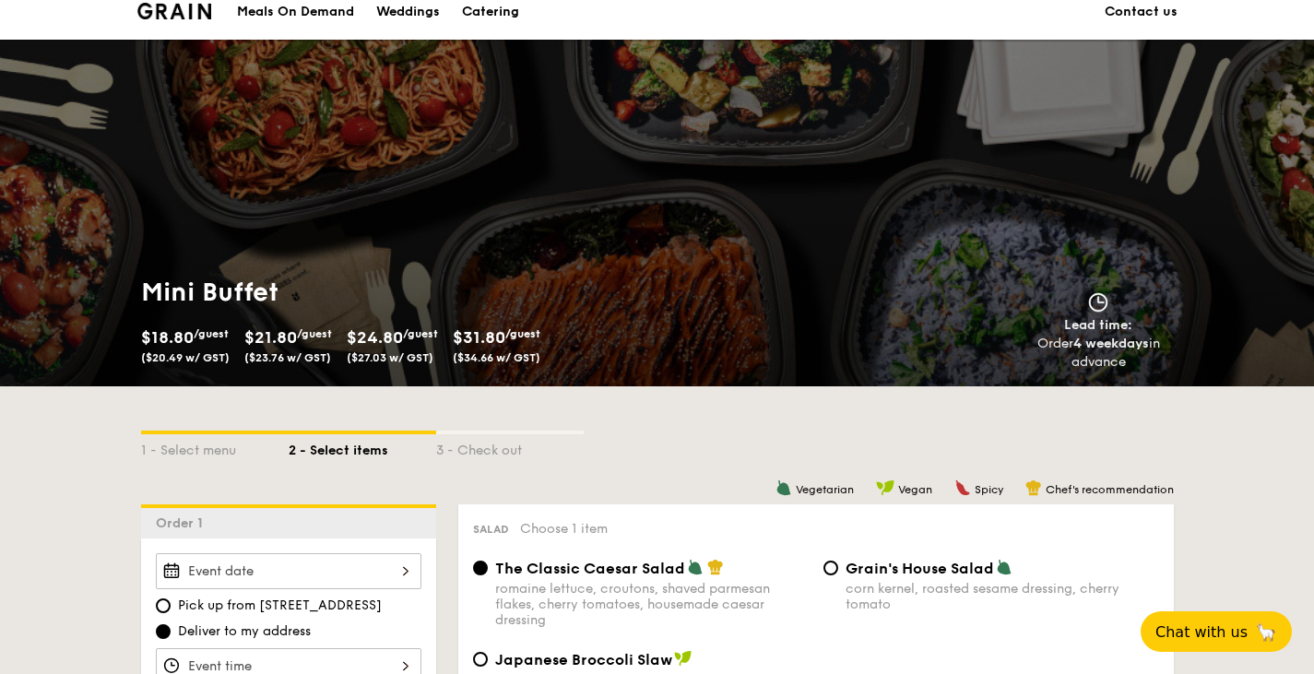
scroll to position [0, 0]
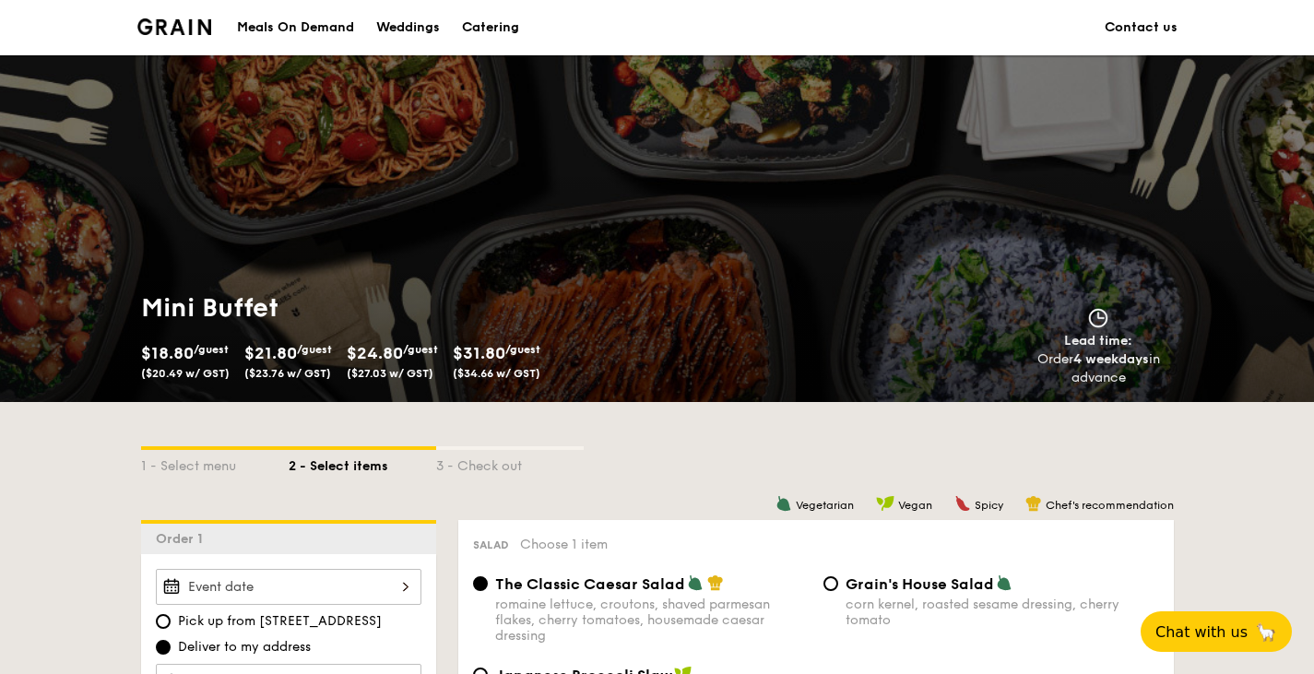
click at [489, 33] on div "Catering" at bounding box center [490, 27] width 57 height 55
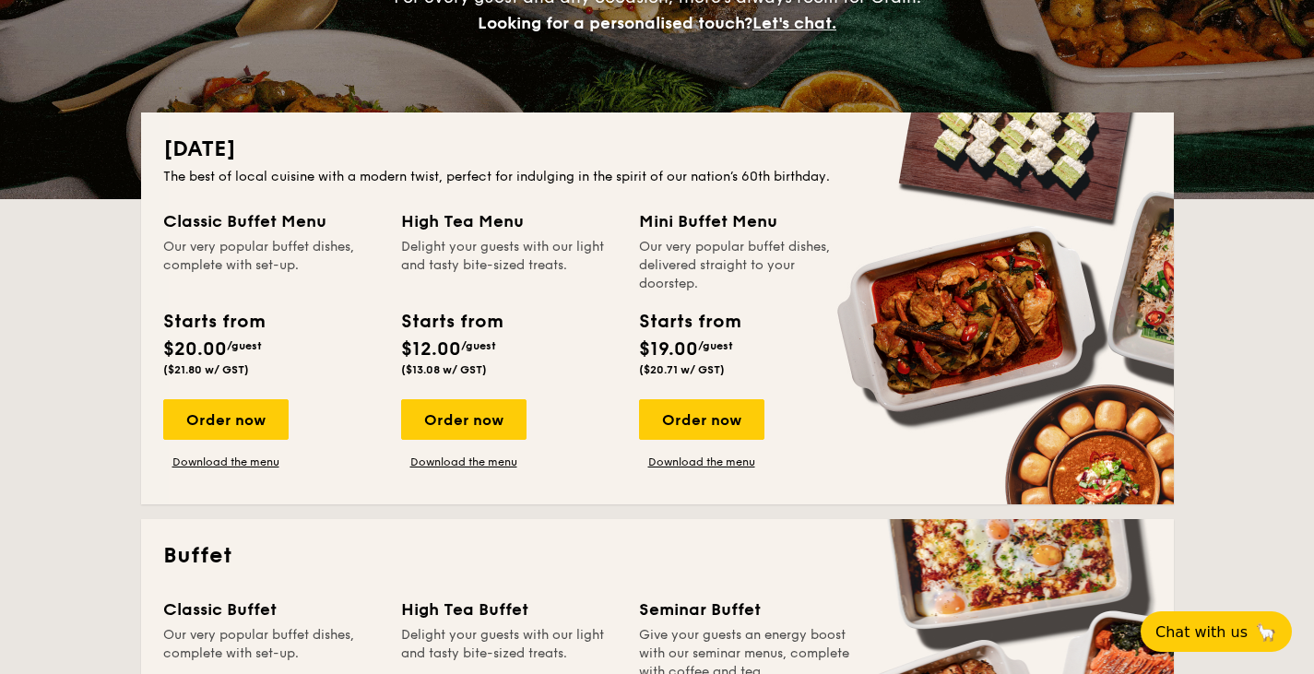
scroll to position [318, 0]
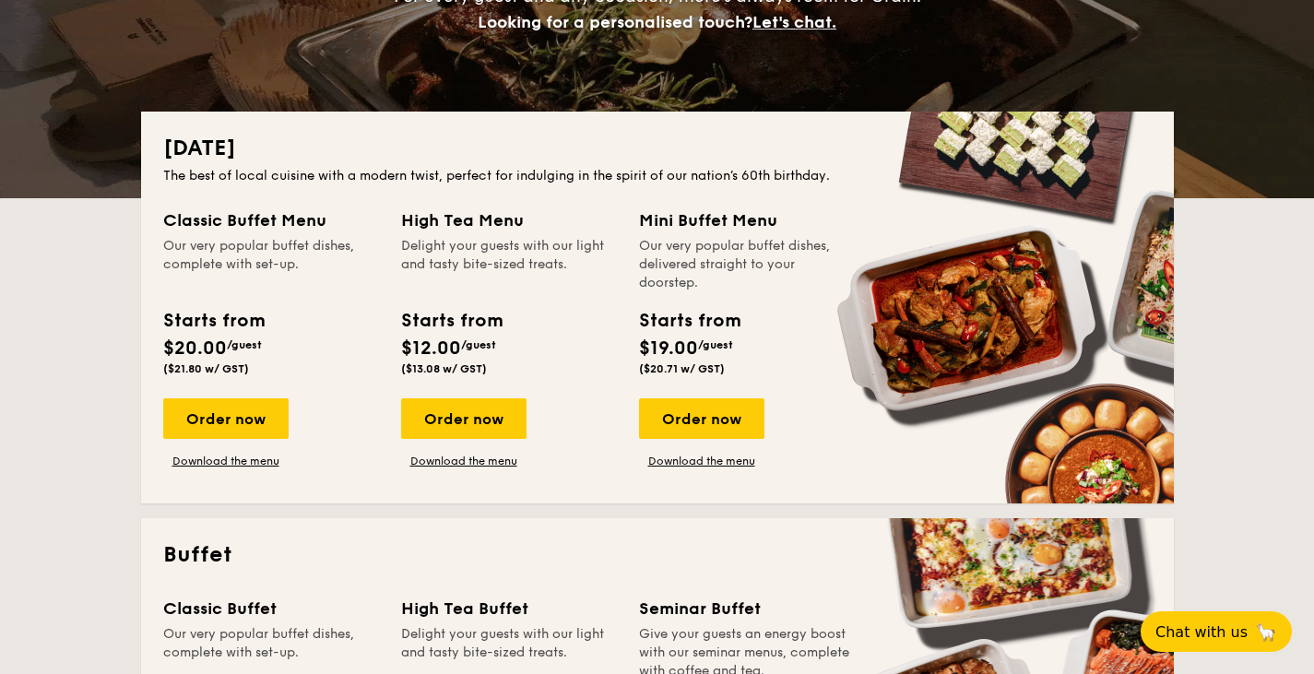
drag, startPoint x: 690, startPoint y: 420, endPoint x: 564, endPoint y: 573, distance: 197.9
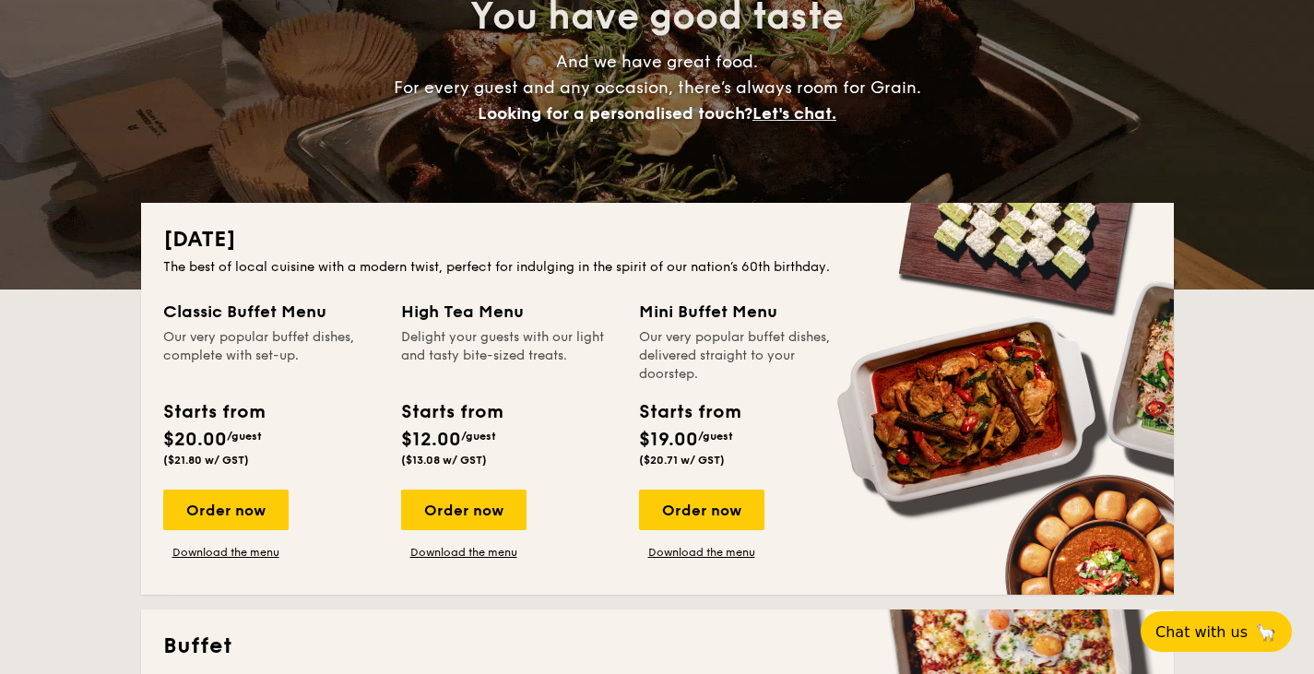
scroll to position [206, 0]
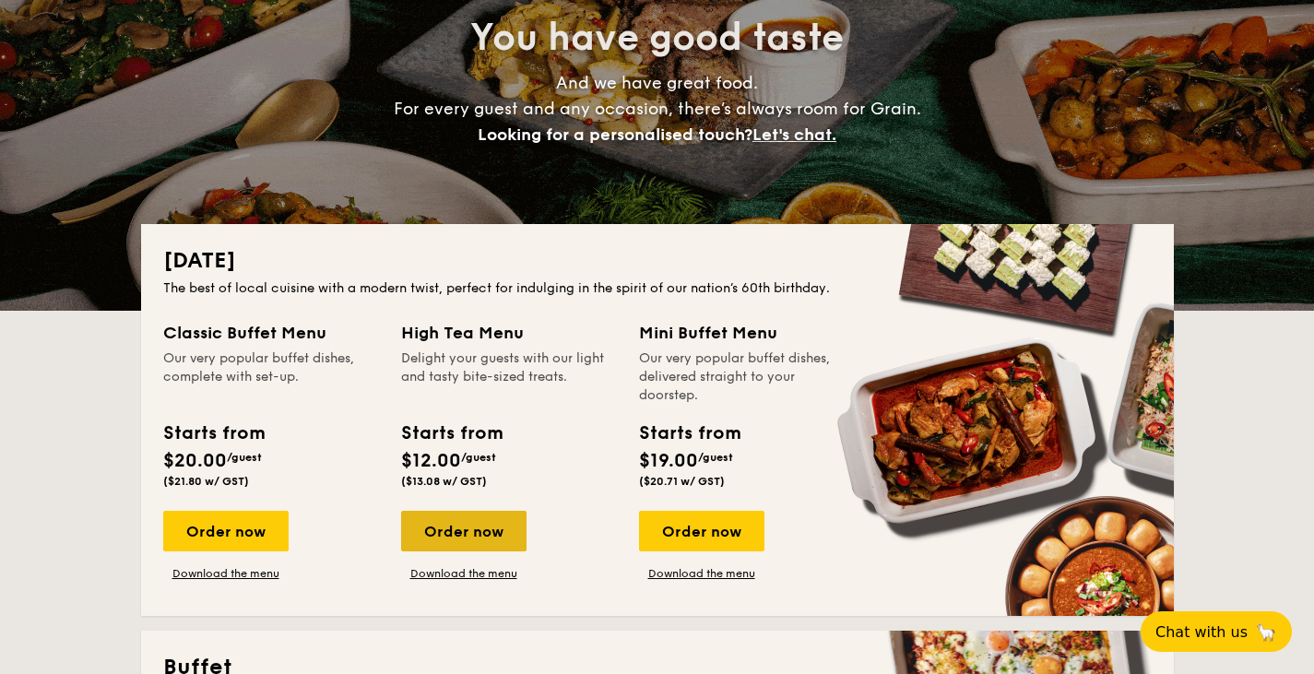
click at [466, 530] on div "Order now" at bounding box center [463, 531] width 125 height 41
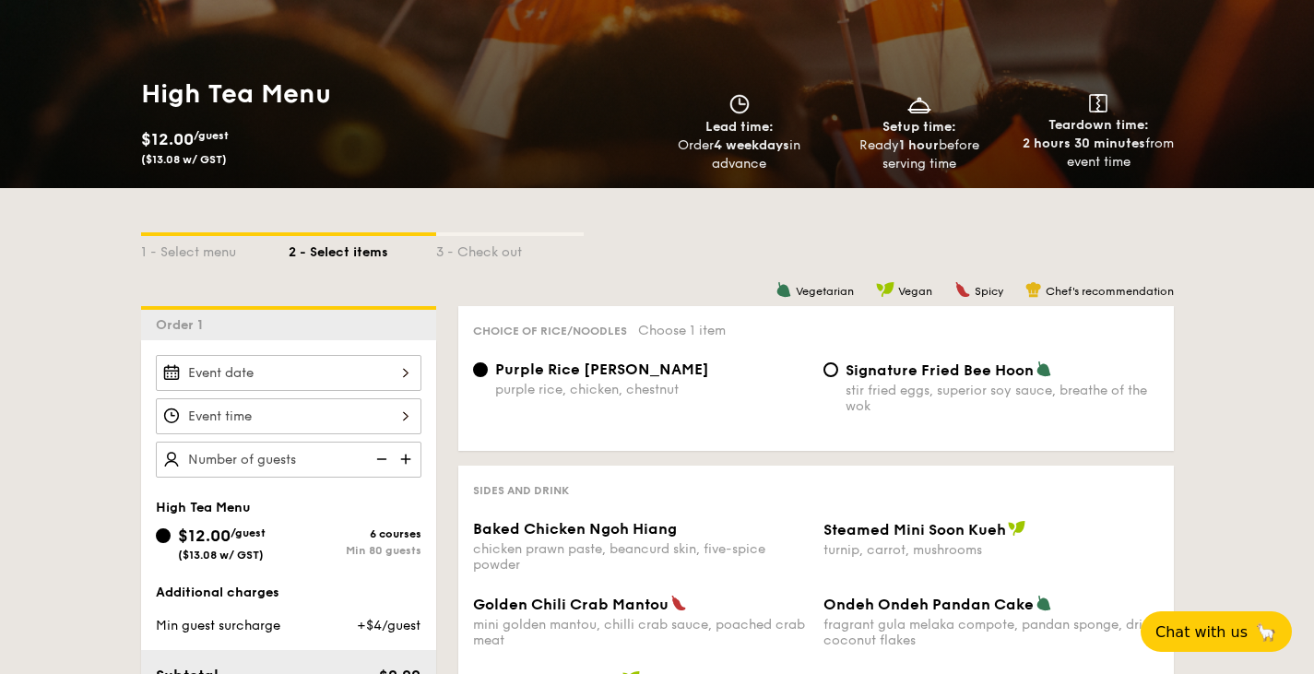
scroll to position [304, 0]
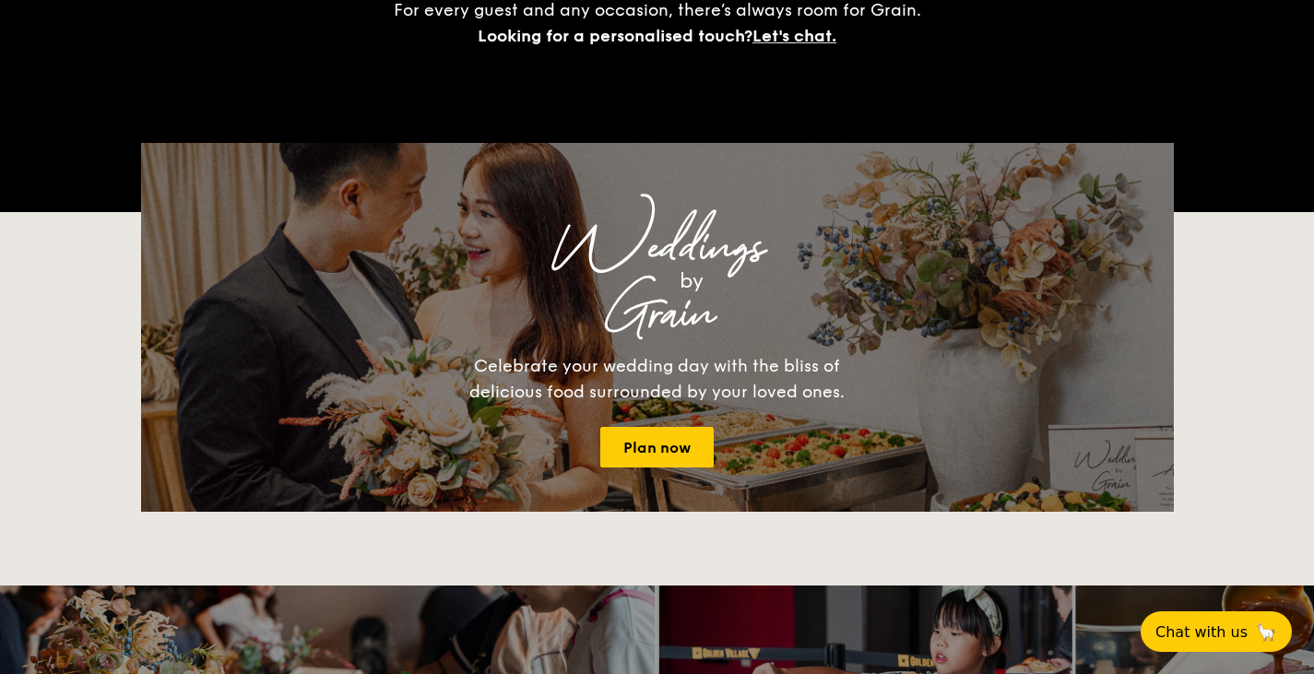
scroll to position [206, 0]
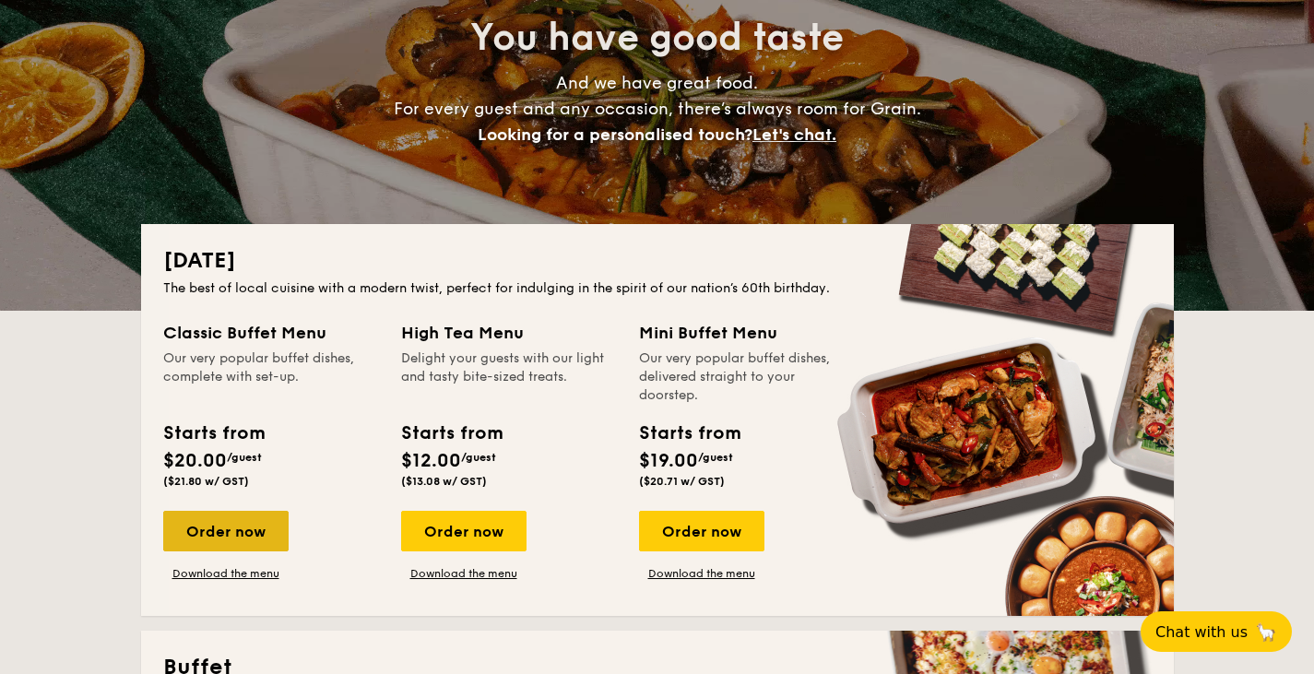
click at [244, 521] on div "Order now" at bounding box center [225, 531] width 125 height 41
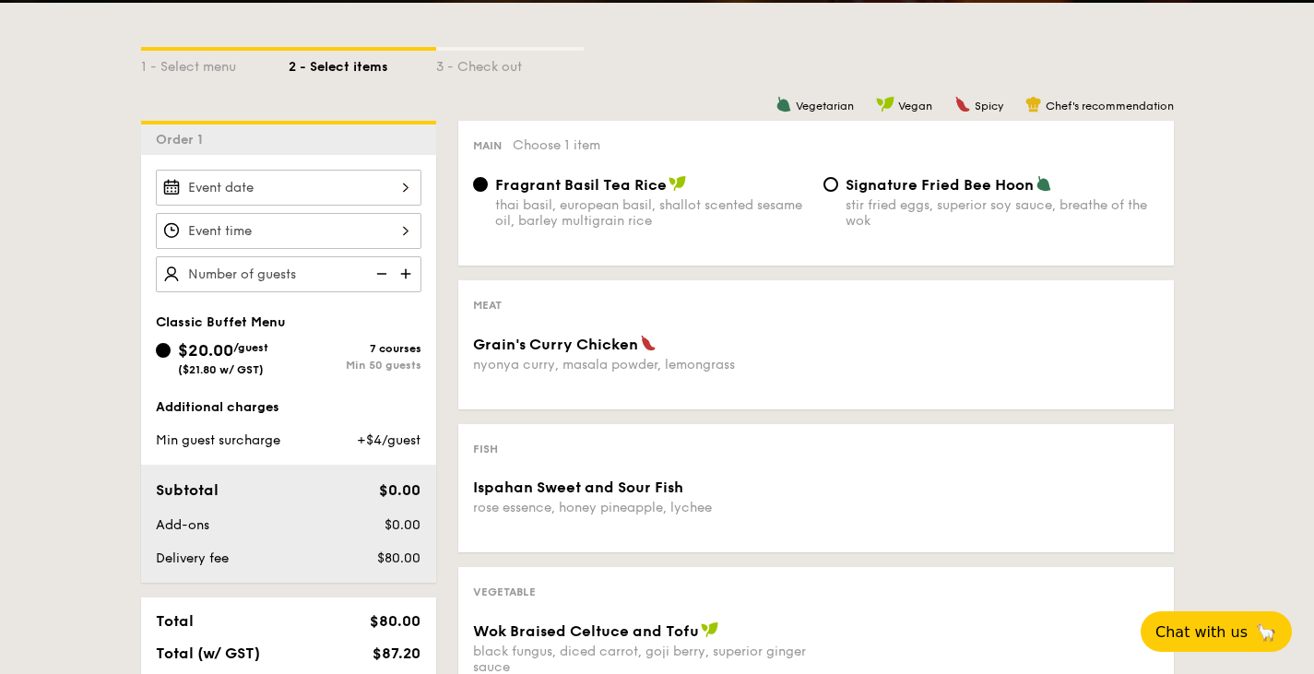
scroll to position [361, 0]
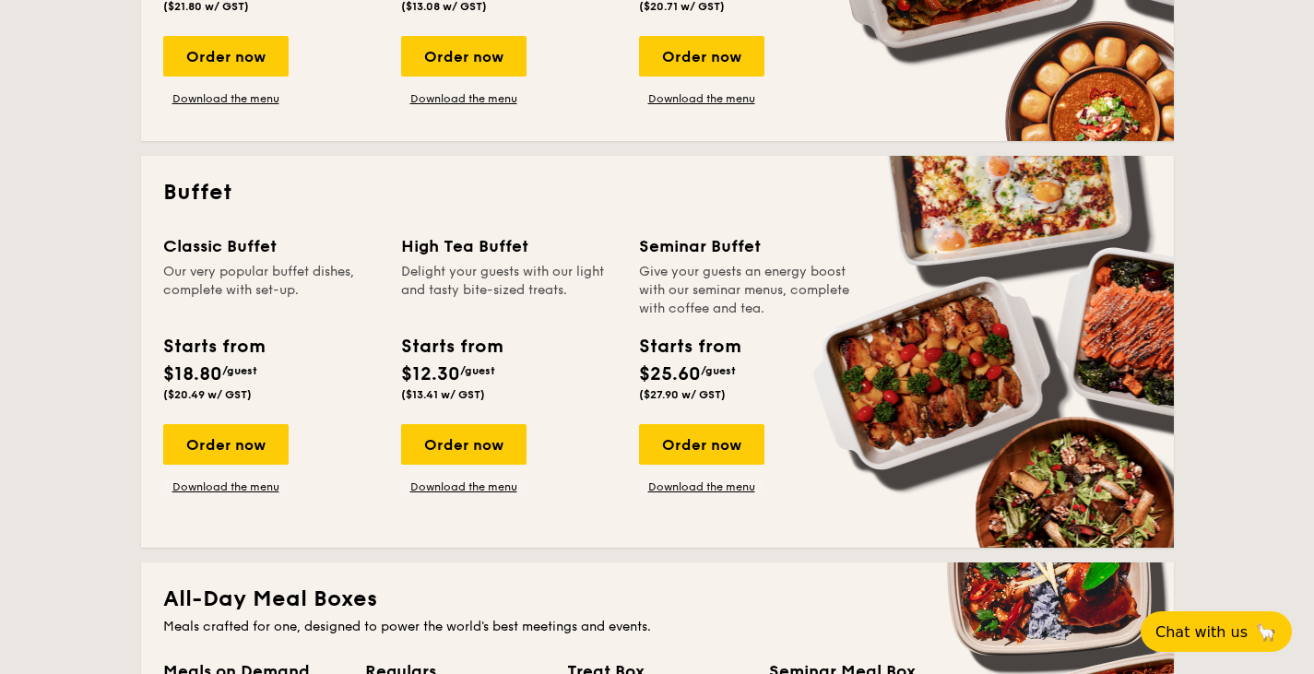
scroll to position [685, 0]
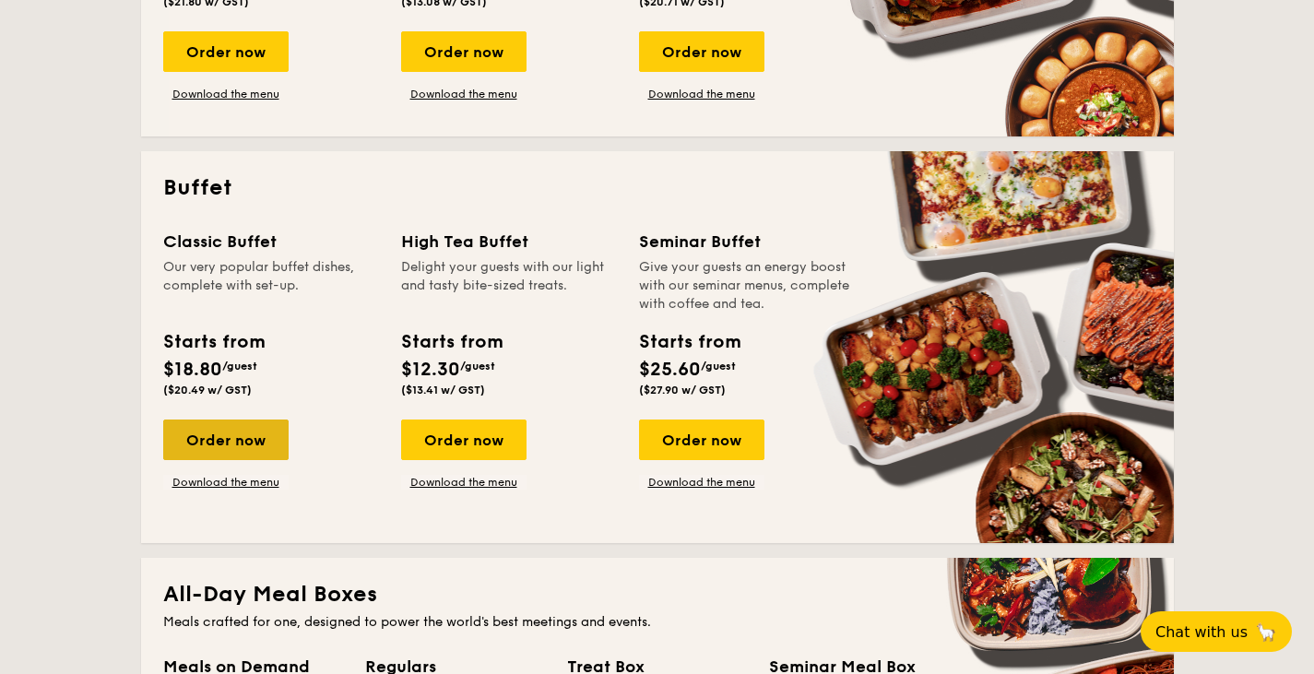
click at [195, 437] on div "Order now" at bounding box center [225, 440] width 125 height 41
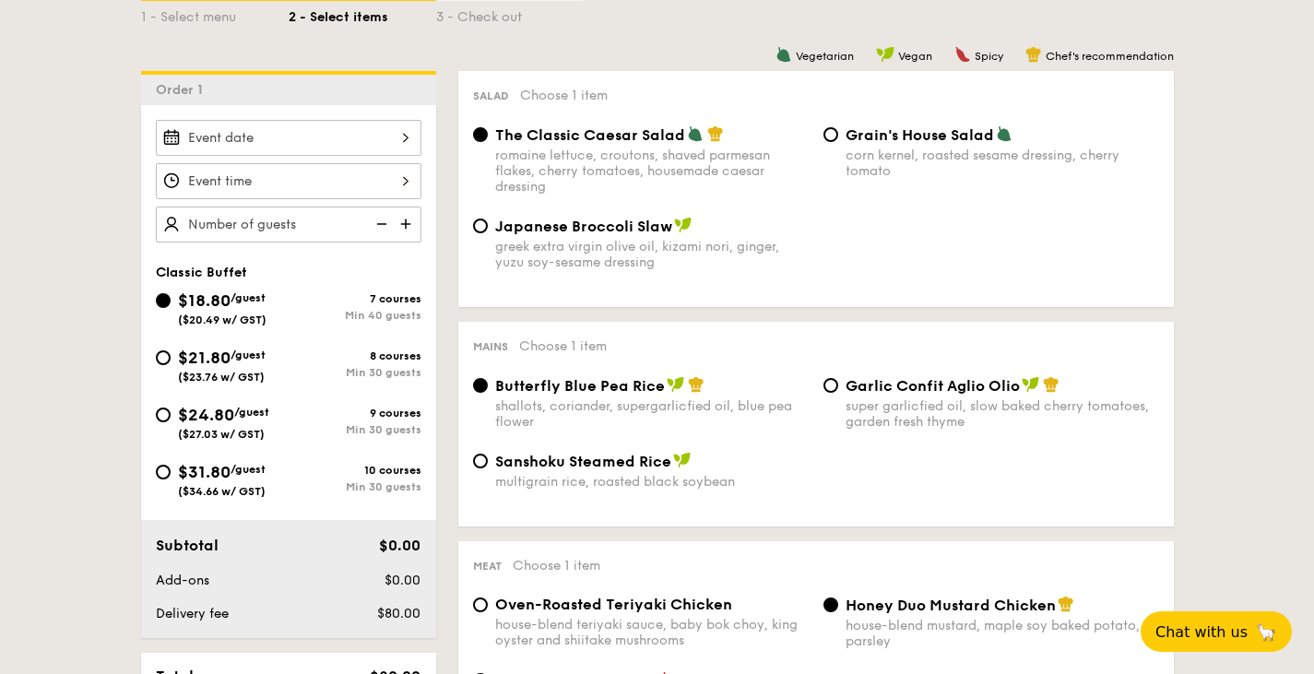
scroll to position [450, 0]
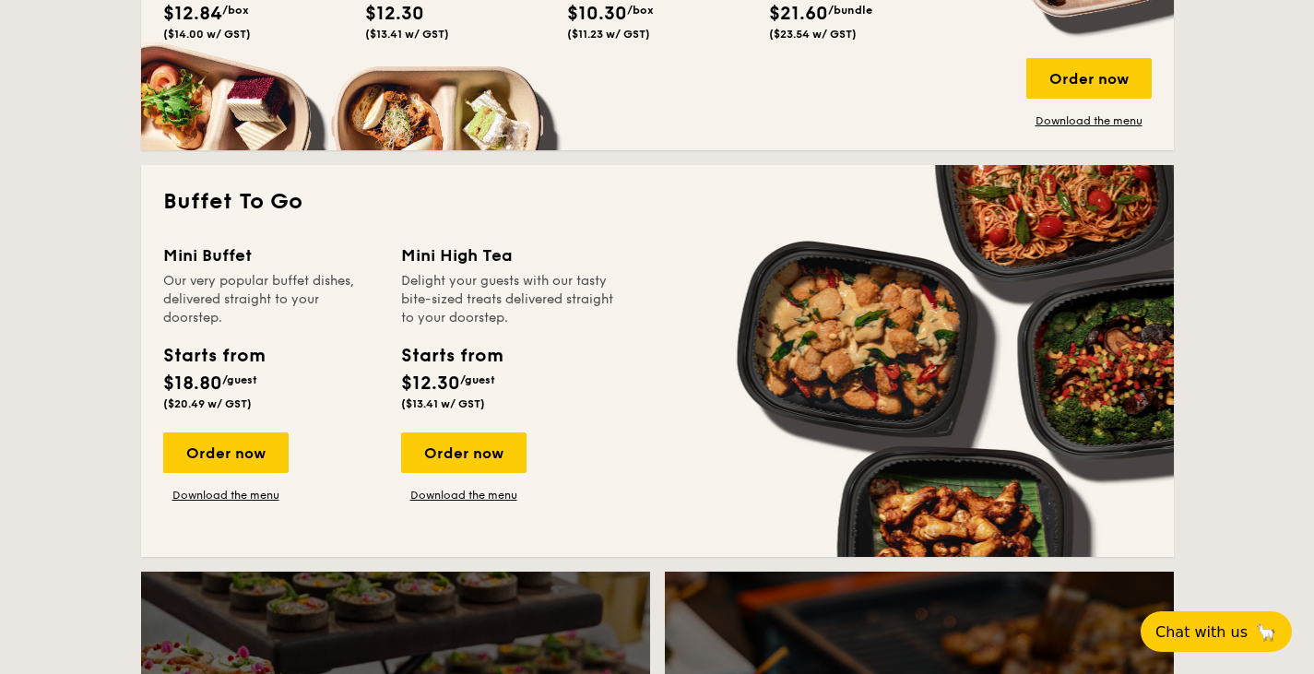
scroll to position [1607, 0]
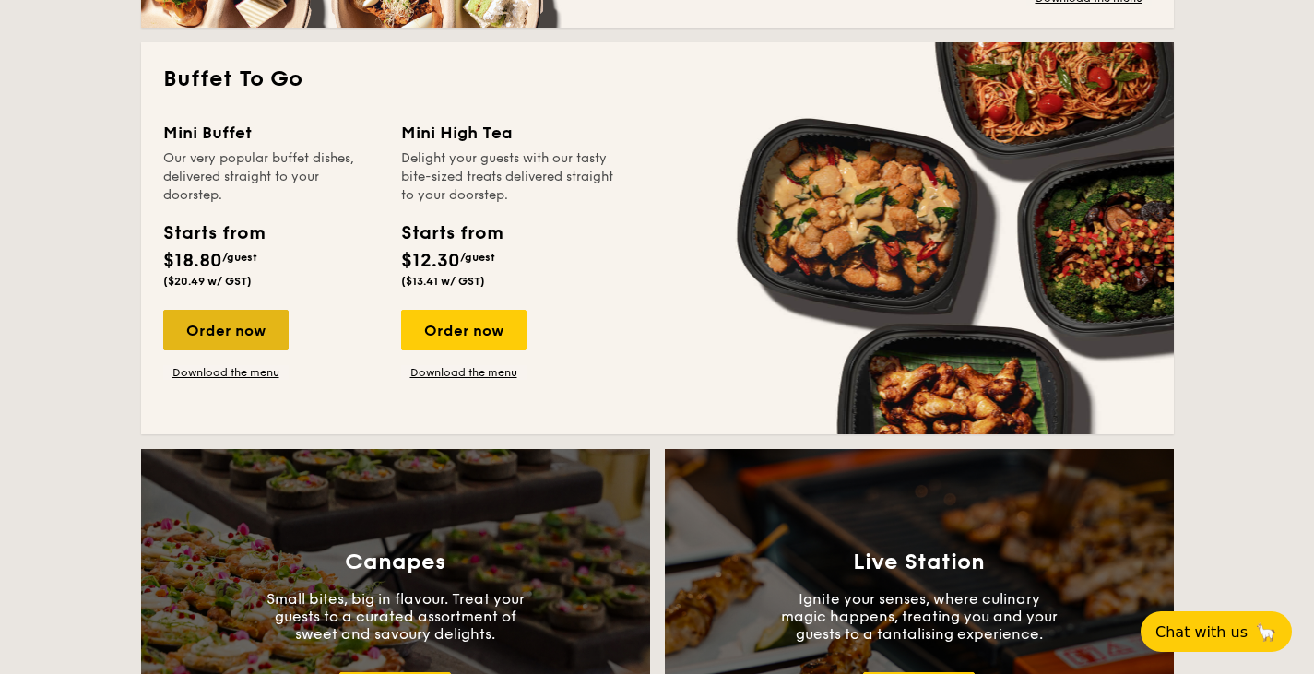
click at [207, 348] on div "Order now" at bounding box center [225, 330] width 125 height 41
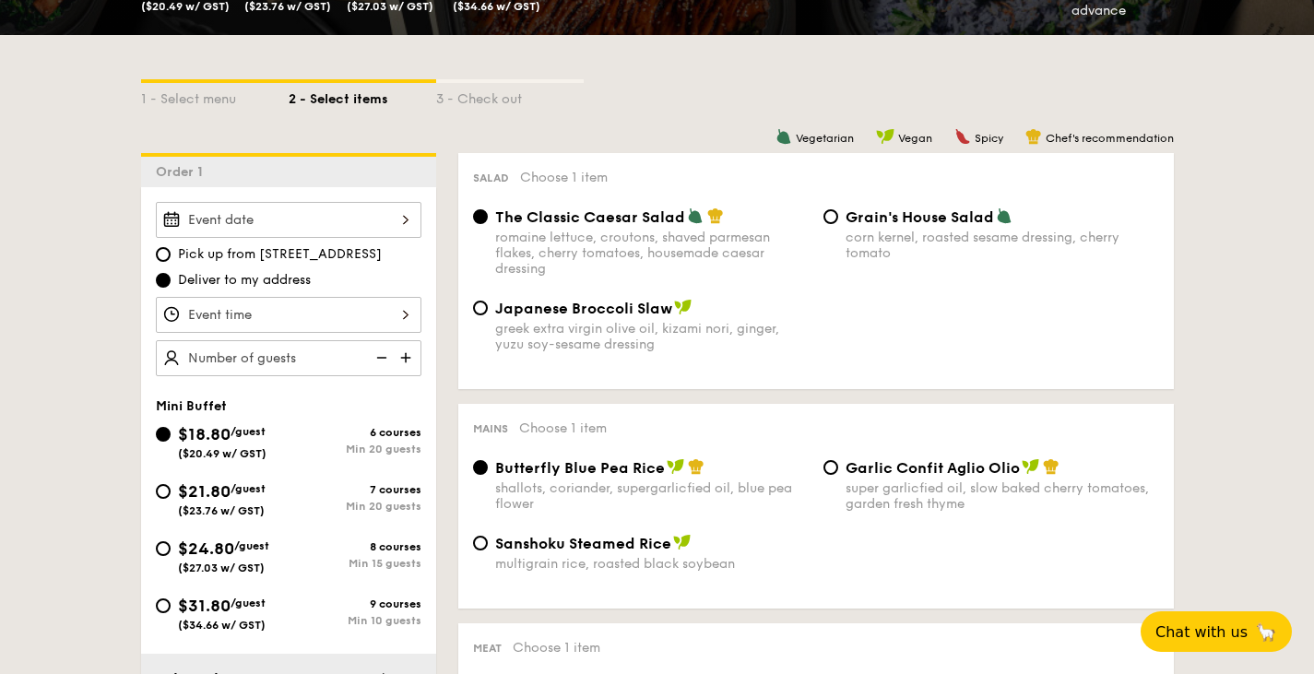
scroll to position [373, 0]
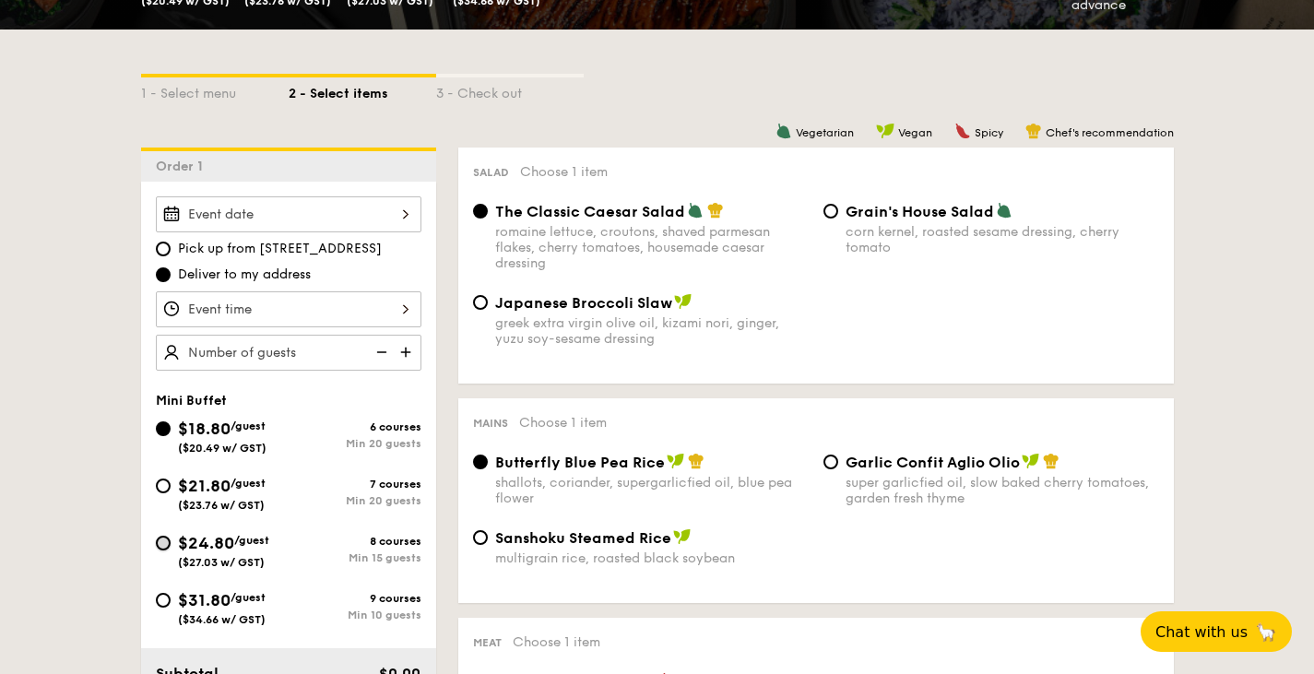
click at [159, 544] on input "$24.80 /guest ($27.03 w/ GST) 8 courses Min 15 guests" at bounding box center [163, 543] width 15 height 15
radio input "true"
radio input "false"
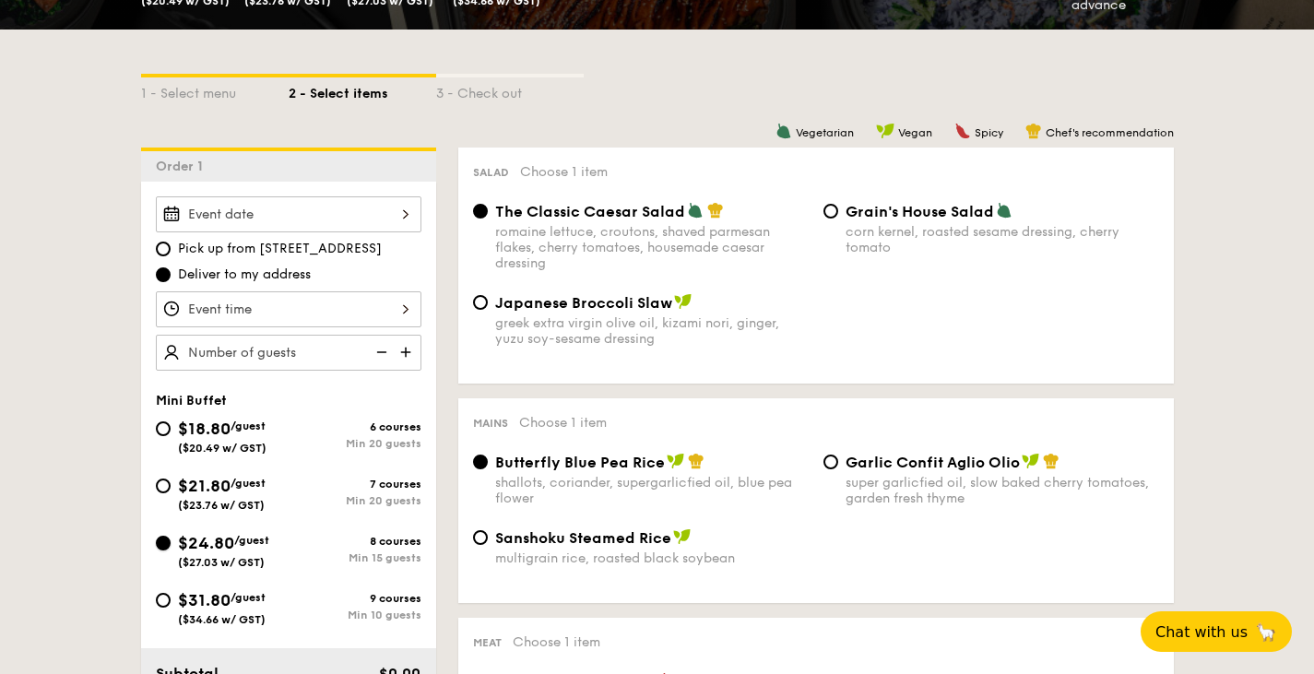
radio input "true"
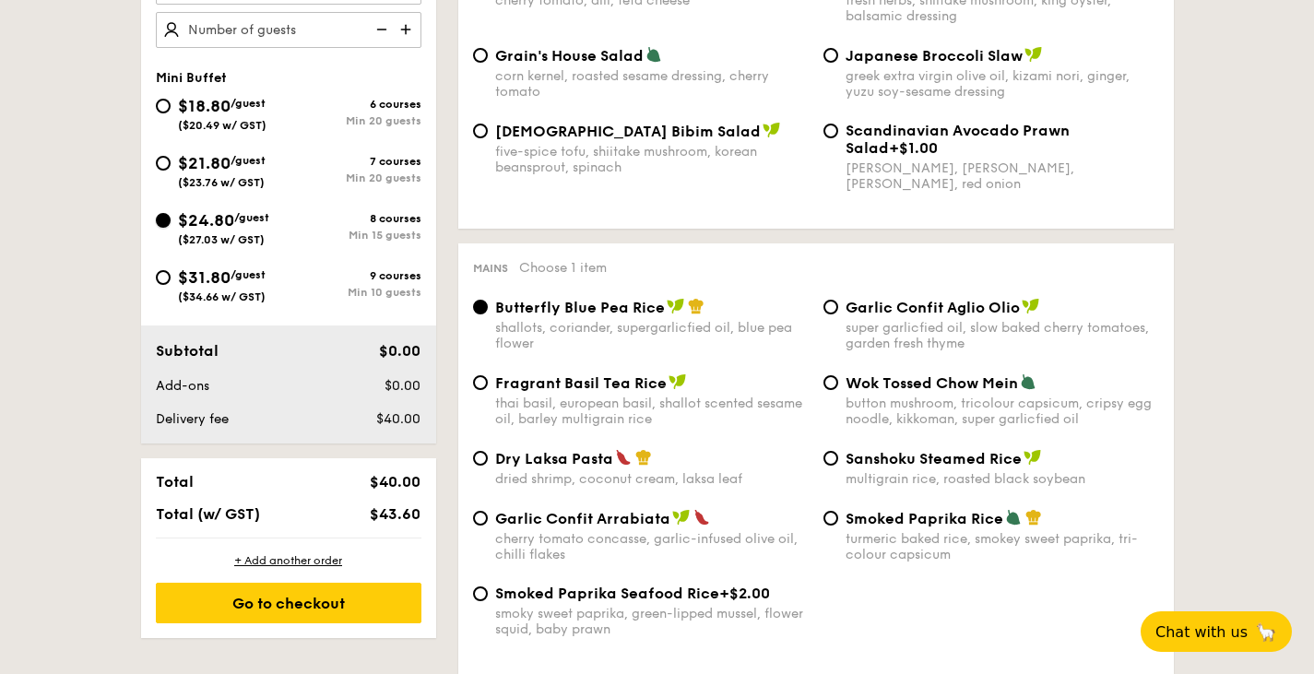
scroll to position [651, 0]
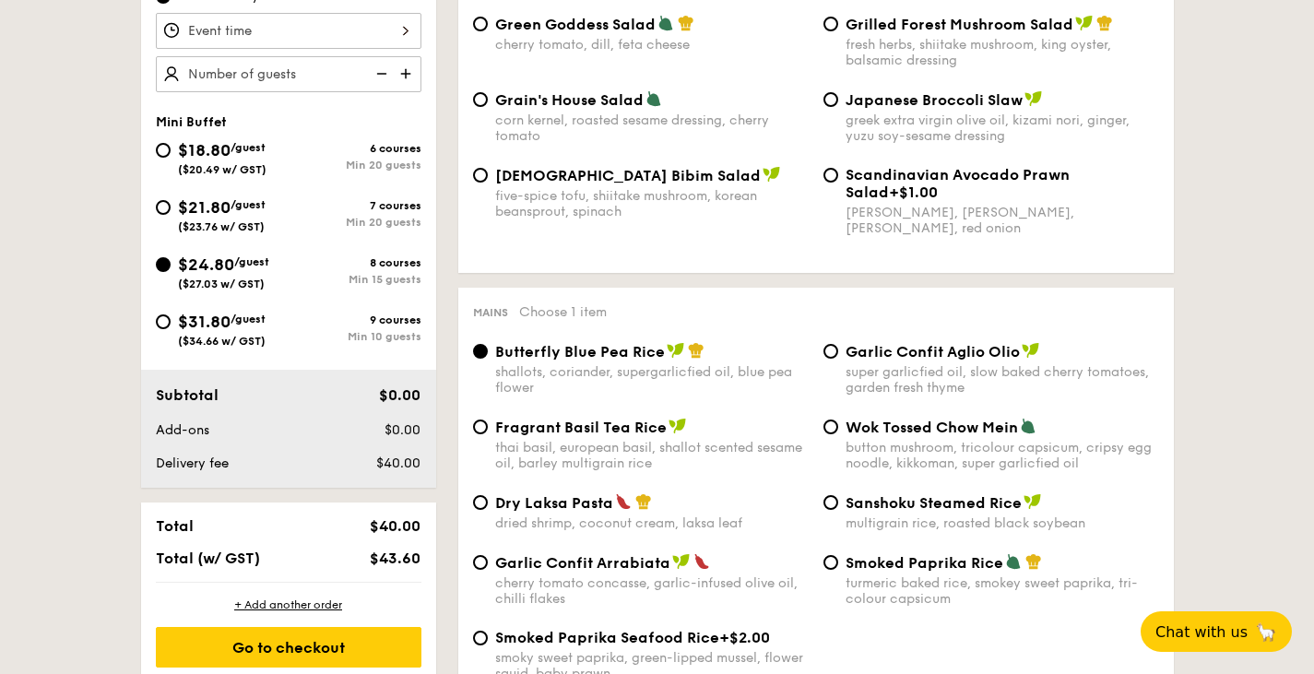
click at [412, 71] on img at bounding box center [408, 73] width 28 height 35
type input "15 guests"
